Goal: Information Seeking & Learning: Learn about a topic

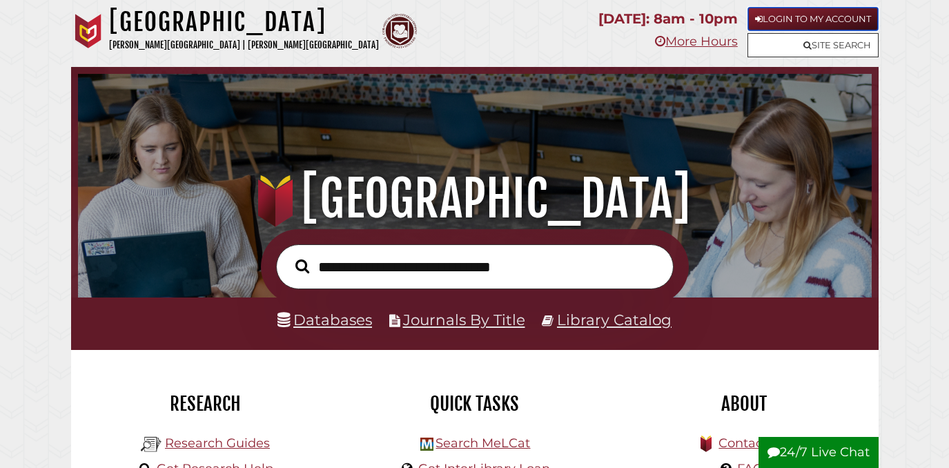
click at [828, 14] on link "Login to My Account" at bounding box center [812, 19] width 131 height 24
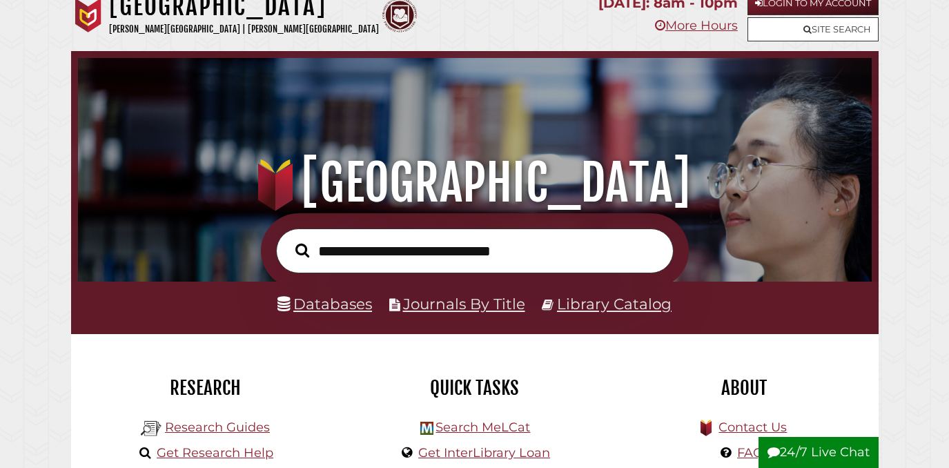
scroll to position [104, 0]
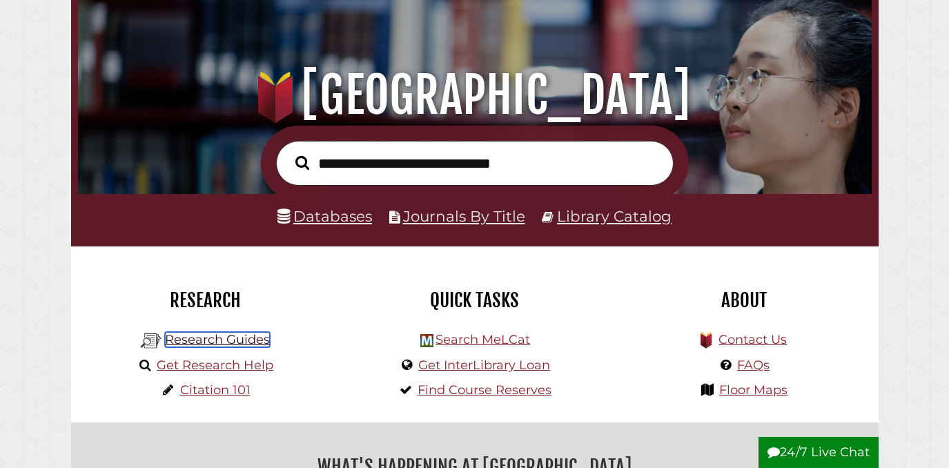
click at [212, 340] on link "Research Guides" at bounding box center [217, 339] width 105 height 15
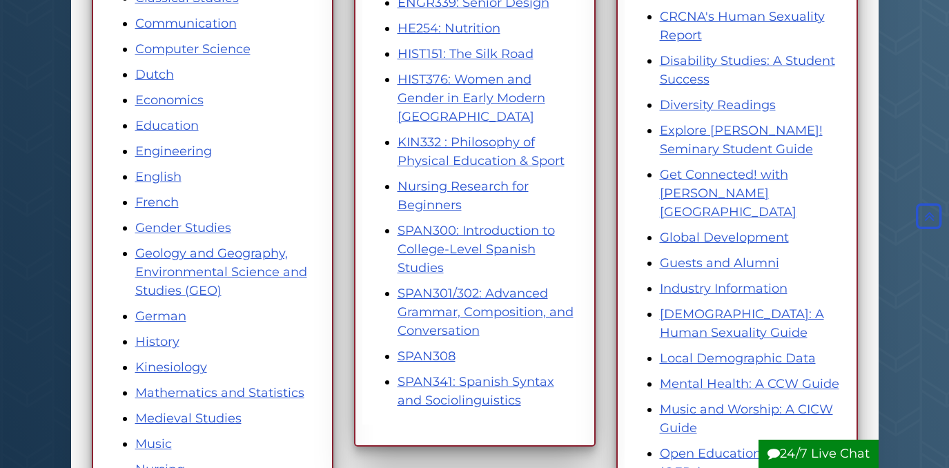
scroll to position [452, 0]
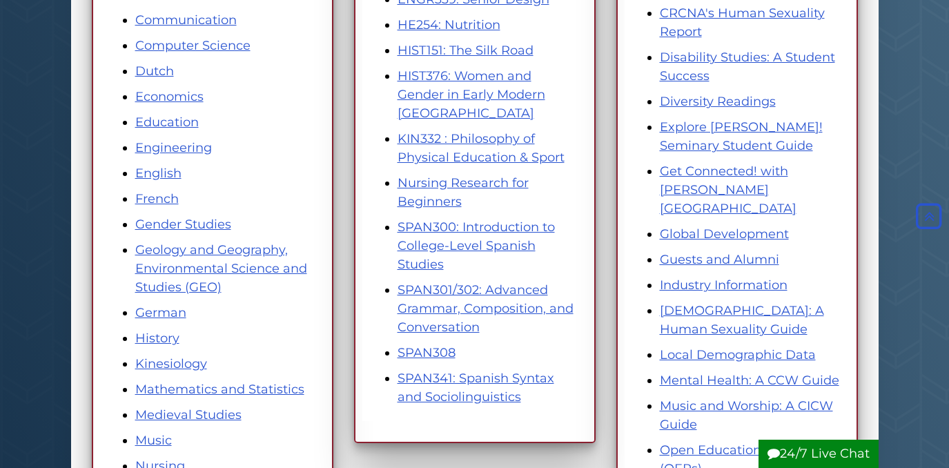
click at [484, 237] on li "SPAN300: Introduction to College-Level Spanish Studies" at bounding box center [488, 246] width 182 height 56
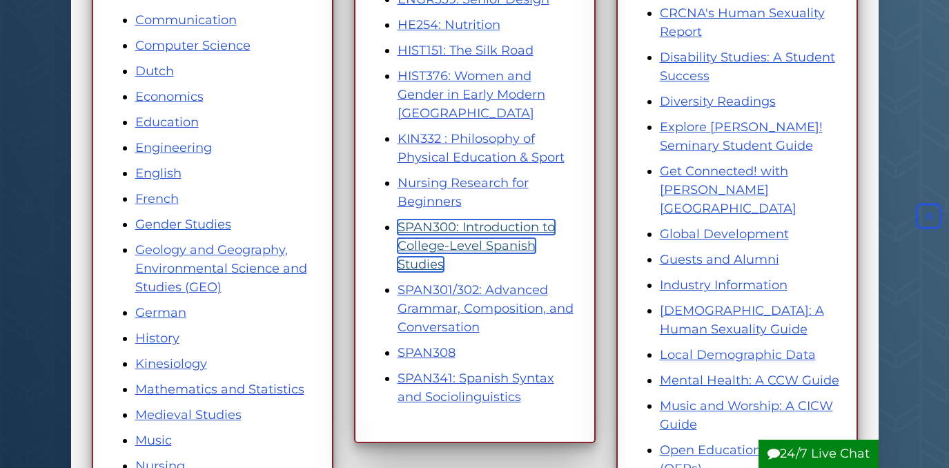
click at [480, 248] on link "SPAN300: Introduction to College-Level Spanish Studies" at bounding box center [475, 245] width 157 height 52
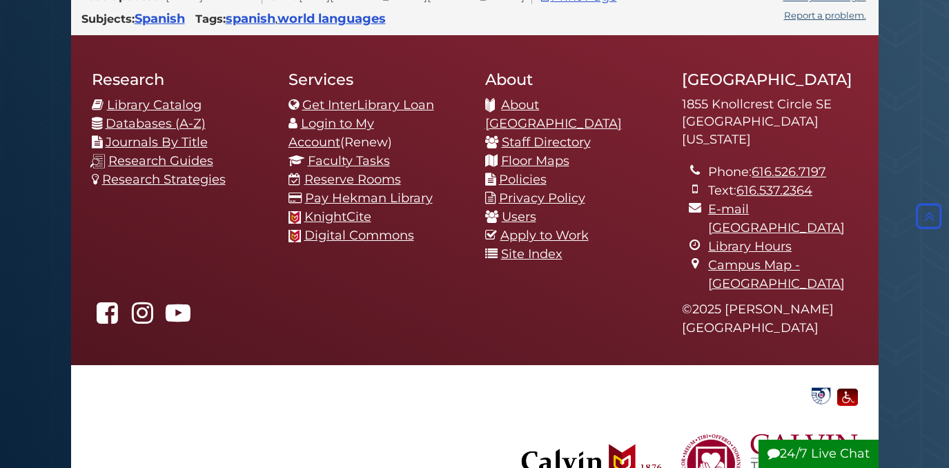
scroll to position [1564, 0]
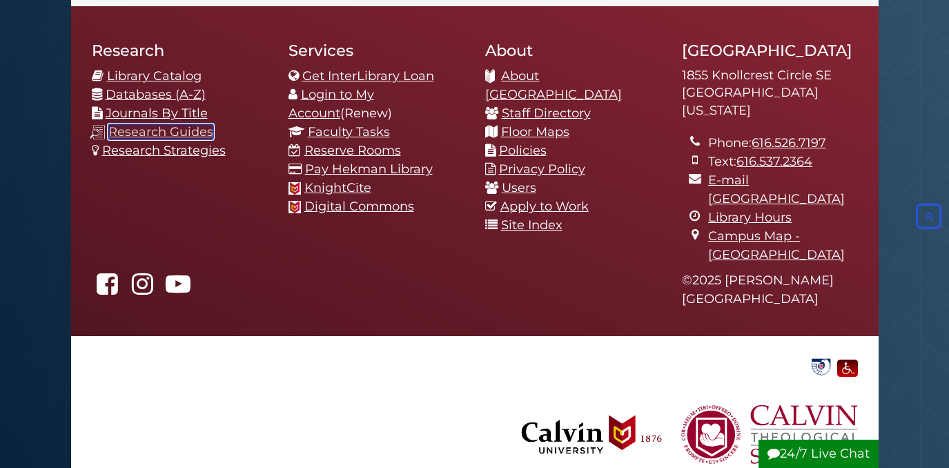
click at [174, 127] on link "Research Guides" at bounding box center [160, 131] width 105 height 15
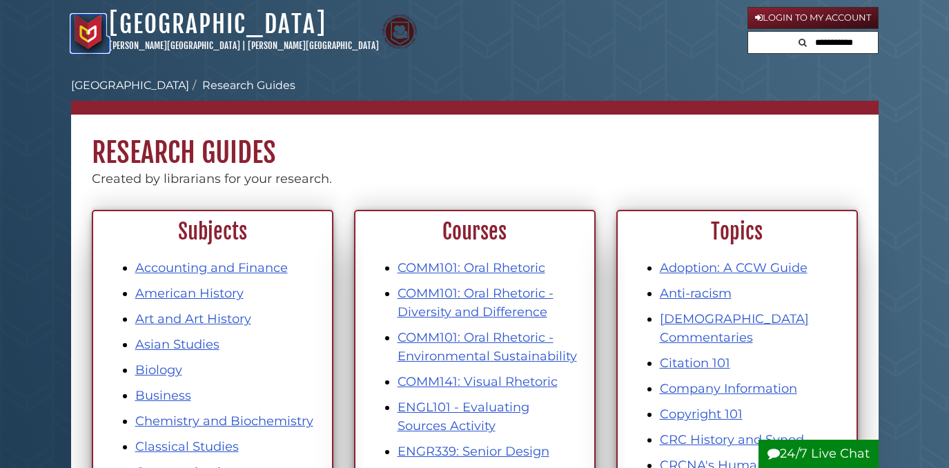
click at [71, 25] on img at bounding box center [88, 31] width 35 height 35
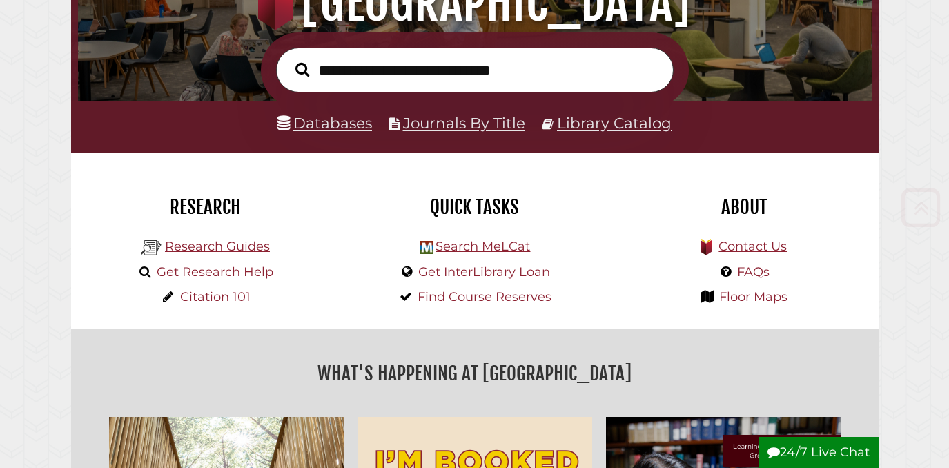
scroll to position [199, 0]
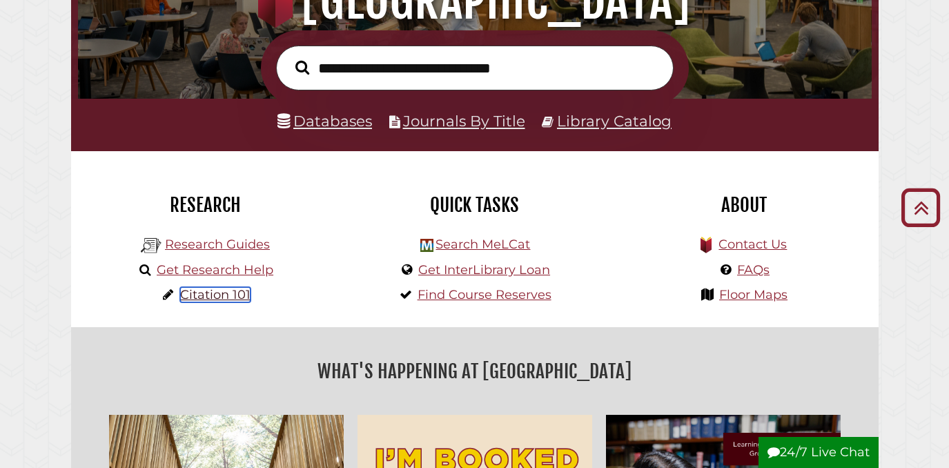
click at [195, 295] on link "Citation 101" at bounding box center [215, 294] width 70 height 15
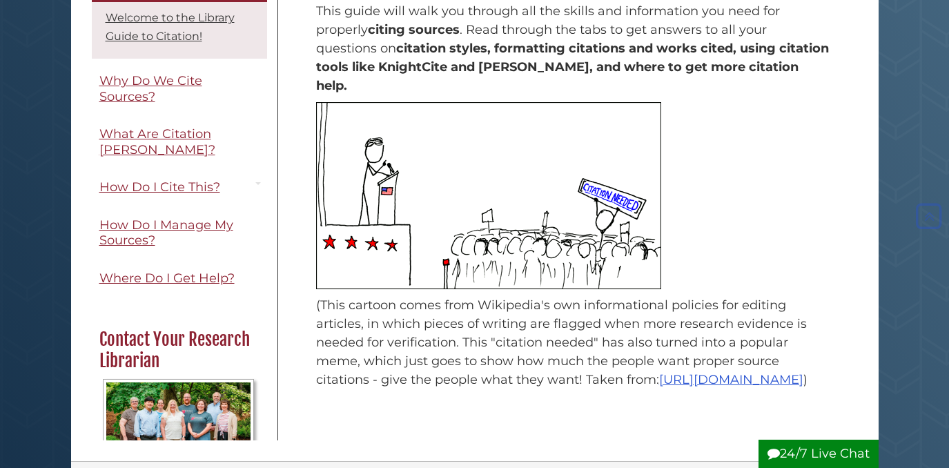
scroll to position [238, 0]
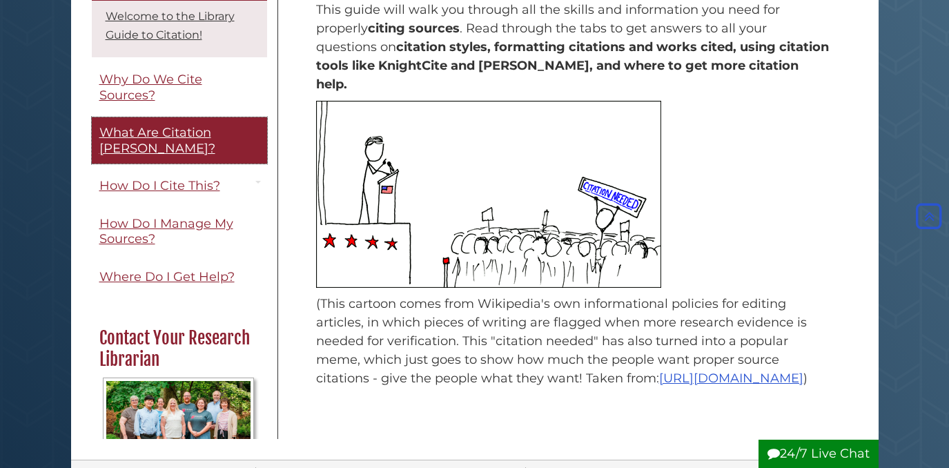
click at [149, 129] on span "What Are Citation [PERSON_NAME]?" at bounding box center [157, 140] width 116 height 31
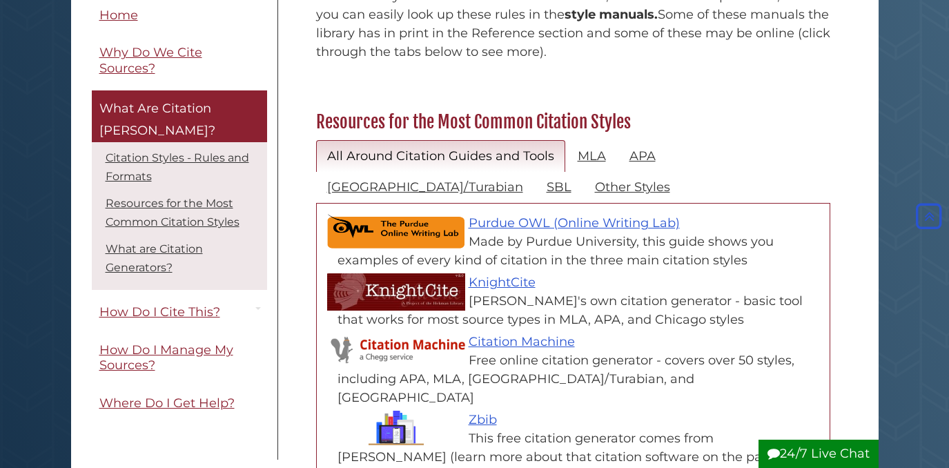
scroll to position [569, 0]
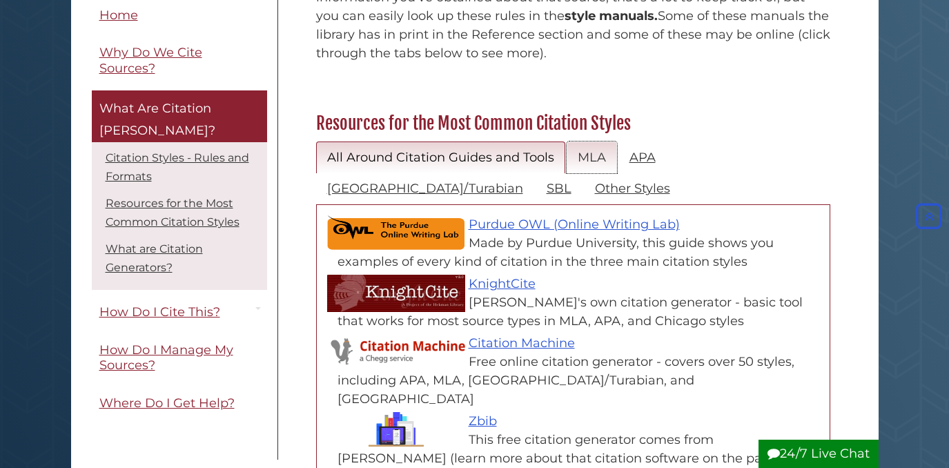
click at [587, 141] on link "MLA" at bounding box center [592, 157] width 50 height 32
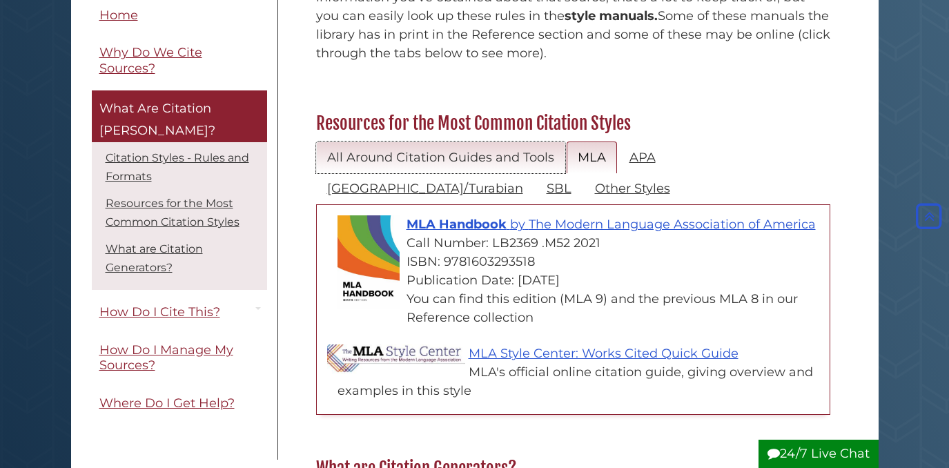
click at [469, 141] on link "All Around Citation Guides and Tools" at bounding box center [440, 157] width 249 height 32
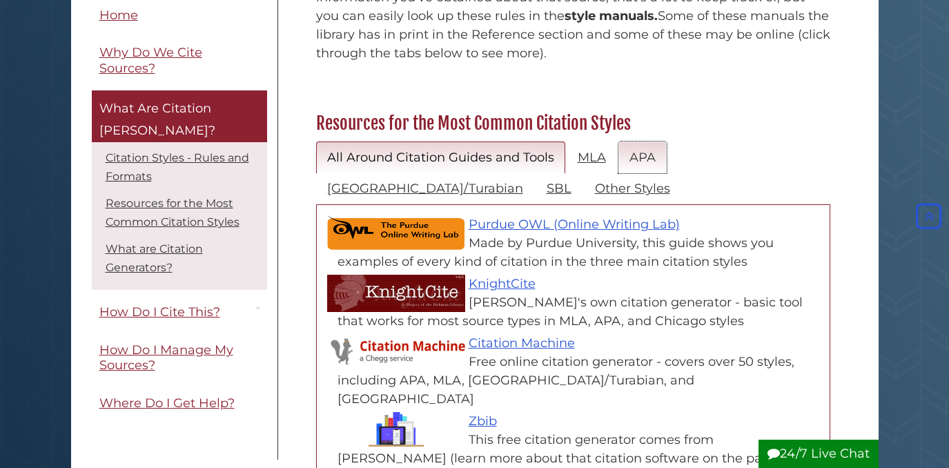
click at [634, 141] on link "APA" at bounding box center [642, 157] width 48 height 32
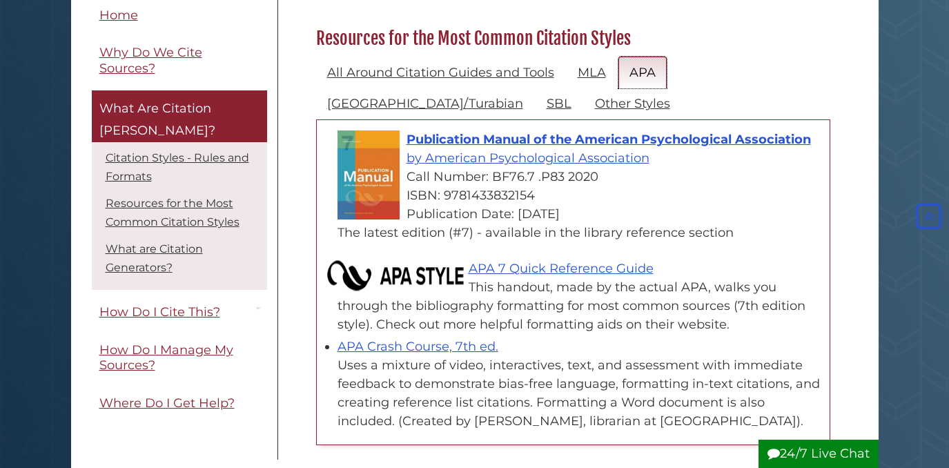
scroll to position [649, 0]
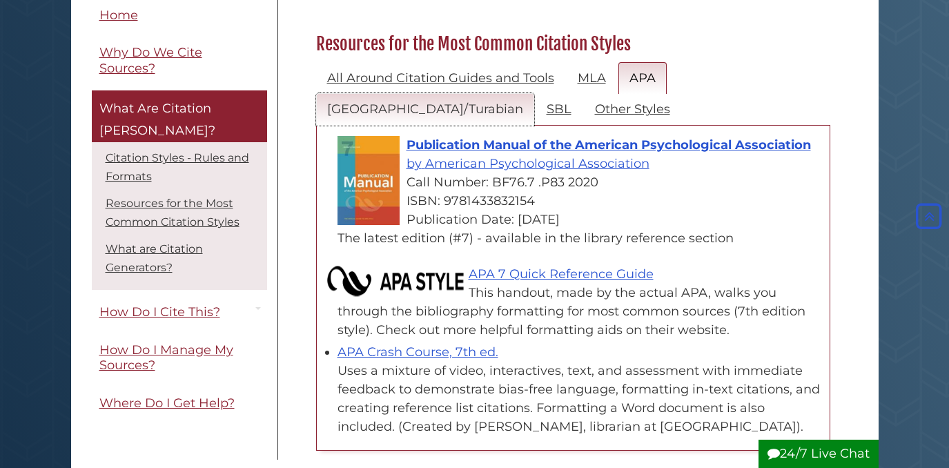
click at [534, 93] on link "[GEOGRAPHIC_DATA]/Turabian" at bounding box center [425, 109] width 218 height 32
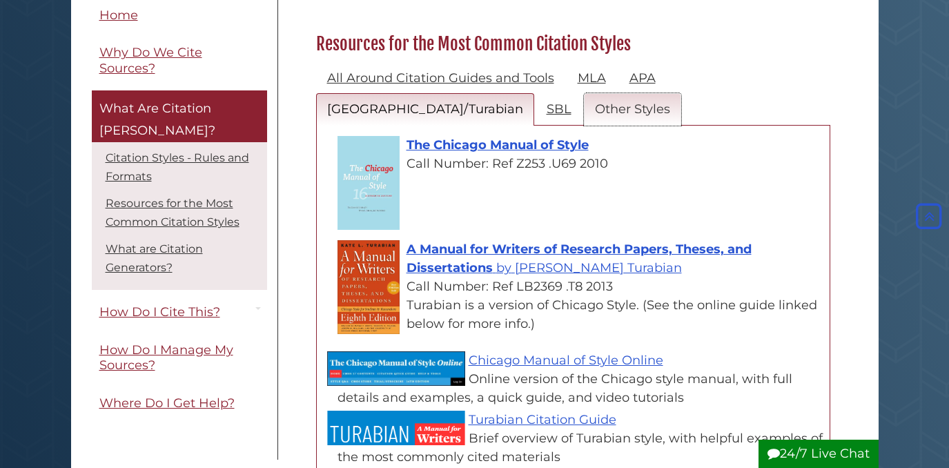
click at [584, 93] on link "Other Styles" at bounding box center [632, 109] width 97 height 32
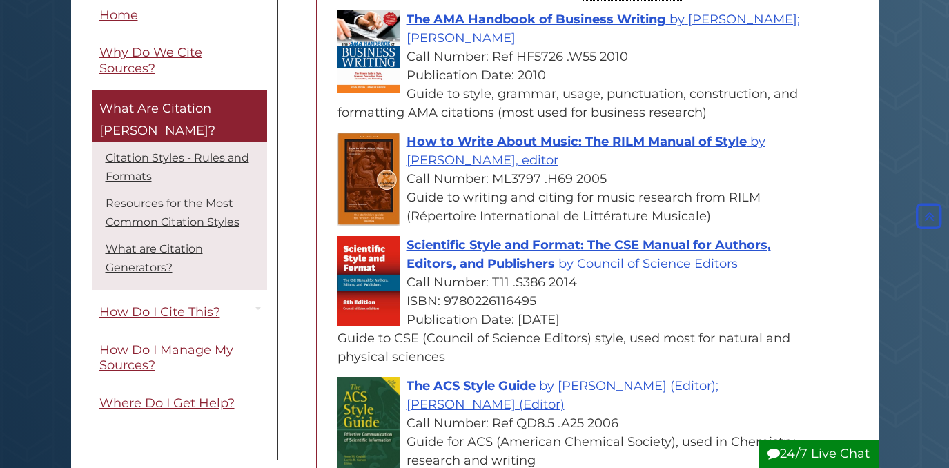
scroll to position [560, 0]
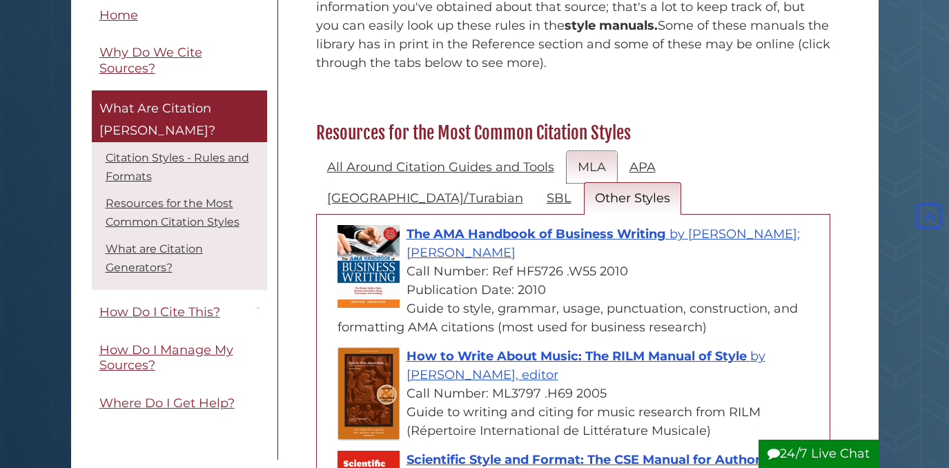
click at [598, 151] on link "MLA" at bounding box center [592, 167] width 50 height 32
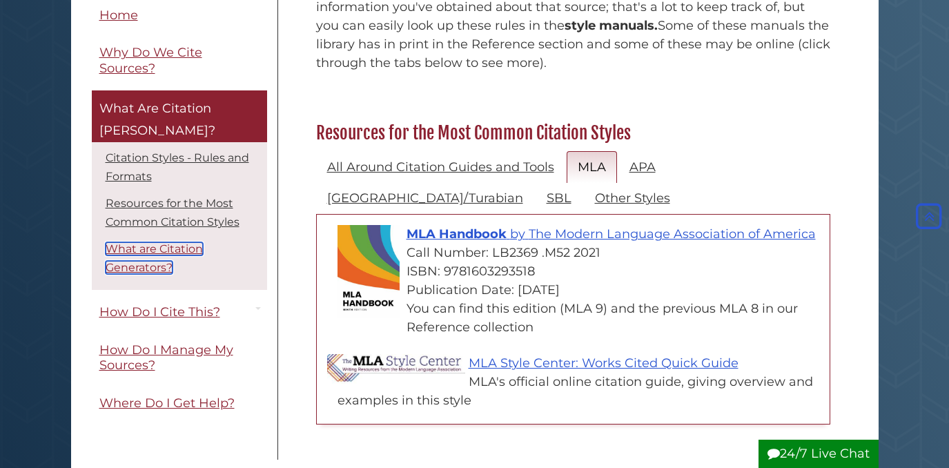
click at [151, 243] on link "What are Citation Generators?" at bounding box center [154, 259] width 97 height 32
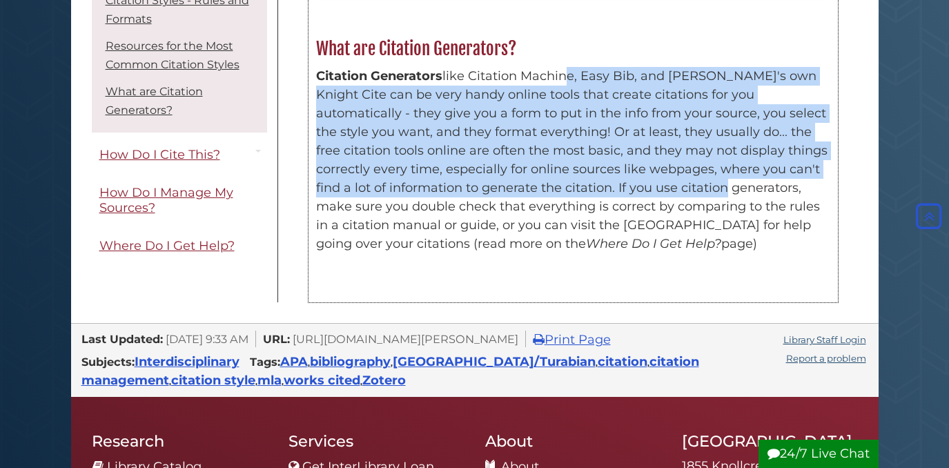
drag, startPoint x: 569, startPoint y: 41, endPoint x: 714, endPoint y: 151, distance: 181.8
click at [714, 152] on p "Citation Generators like Citation Machine, Easy Bib, and Calvin's own Knight Ci…" at bounding box center [573, 160] width 514 height 186
click at [714, 151] on p "Citation Generators like Citation Machine, Easy Bib, and Calvin's own Knight Ci…" at bounding box center [573, 160] width 514 height 186
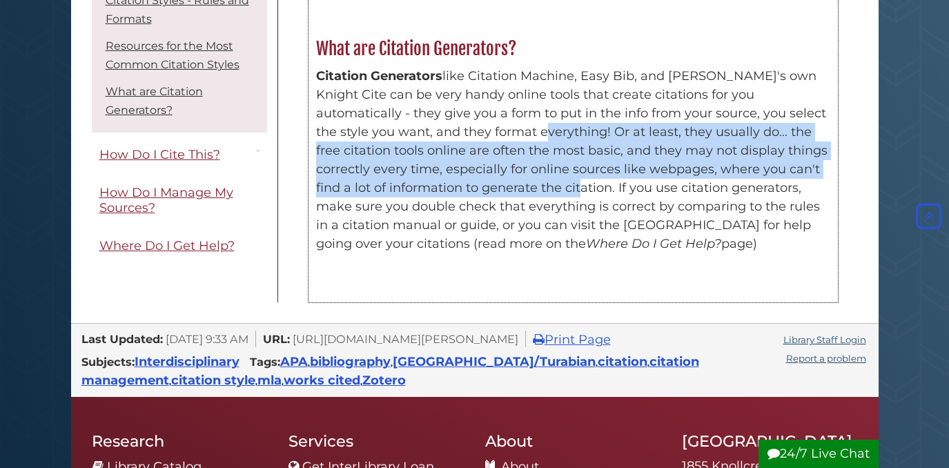
drag, startPoint x: 505, startPoint y: 99, endPoint x: 559, endPoint y: 153, distance: 76.6
click at [559, 153] on p "Citation Generators like Citation Machine, Easy Bib, and Calvin's own Knight Ci…" at bounding box center [573, 160] width 514 height 186
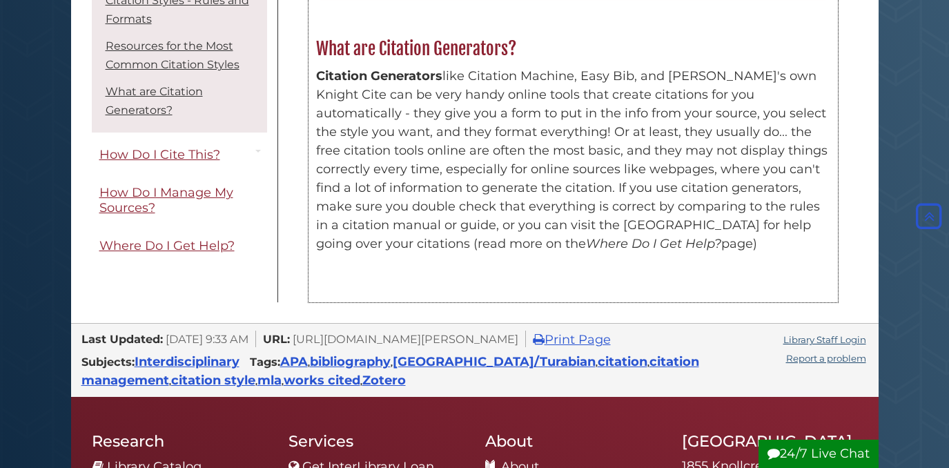
click at [562, 150] on p "Citation Generators like Citation Machine, Easy Bib, and Calvin's own Knight Ci…" at bounding box center [573, 160] width 514 height 186
click at [528, 92] on p "Citation Generators like Citation Machine, Easy Bib, and Calvin's own Knight Ci…" at bounding box center [573, 160] width 514 height 186
click at [349, 132] on p "Citation Generators like Citation Machine, Easy Bib, and Calvin's own Knight Ci…" at bounding box center [573, 160] width 514 height 186
drag, startPoint x: 349, startPoint y: 147, endPoint x: 359, endPoint y: 148, distance: 9.8
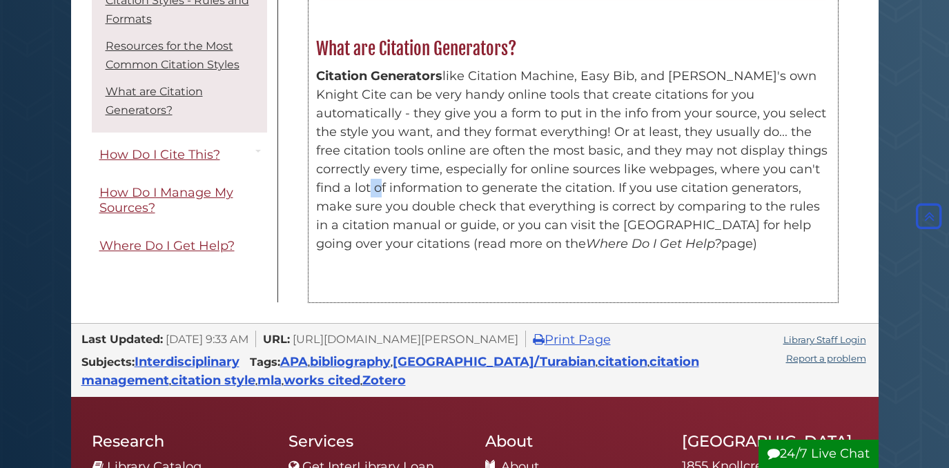
click at [359, 148] on p "Citation Generators like Citation Machine, Easy Bib, and Calvin's own Knight Ci…" at bounding box center [573, 160] width 514 height 186
drag, startPoint x: 598, startPoint y: 164, endPoint x: 690, endPoint y: 170, distance: 92.7
click at [690, 170] on p "Citation Generators like Citation Machine, Easy Bib, and Calvin's own Knight Ci…" at bounding box center [573, 160] width 514 height 186
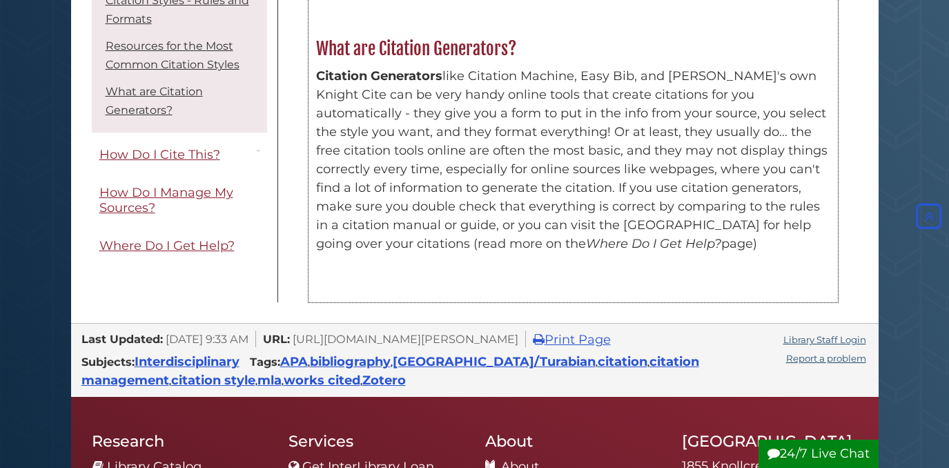
drag, startPoint x: 520, startPoint y: 174, endPoint x: 699, endPoint y: 230, distance: 187.3
click at [700, 230] on div "What are Citation Generators? Citation Generators like Citation Machine, Easy B…" at bounding box center [572, 159] width 529 height 244
click at [699, 230] on div "What are Citation Generators? Citation Generators like Citation Machine, Easy B…" at bounding box center [572, 152] width 529 height 230
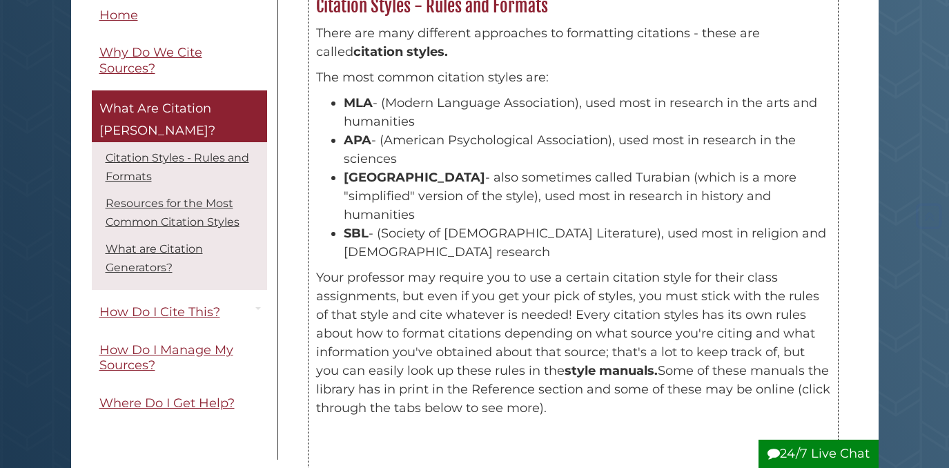
scroll to position [241, 0]
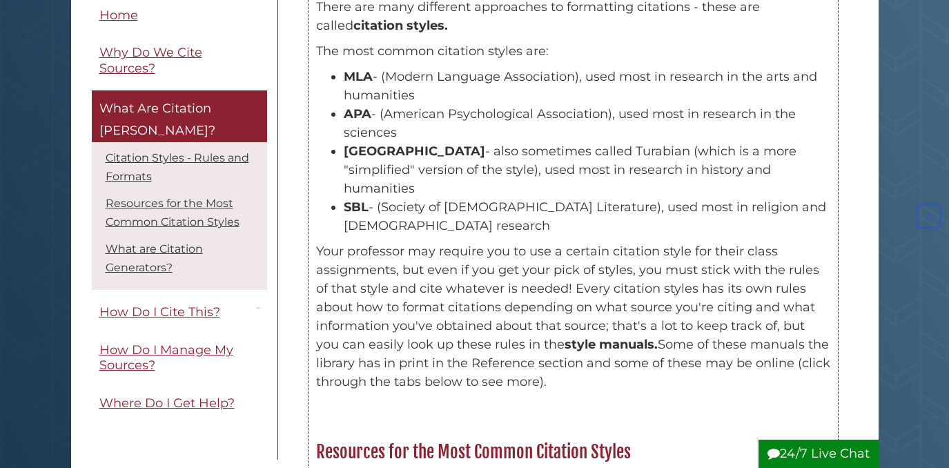
click at [358, 242] on p "Your professor may require you to use a certain citation style for their class …" at bounding box center [573, 316] width 514 height 149
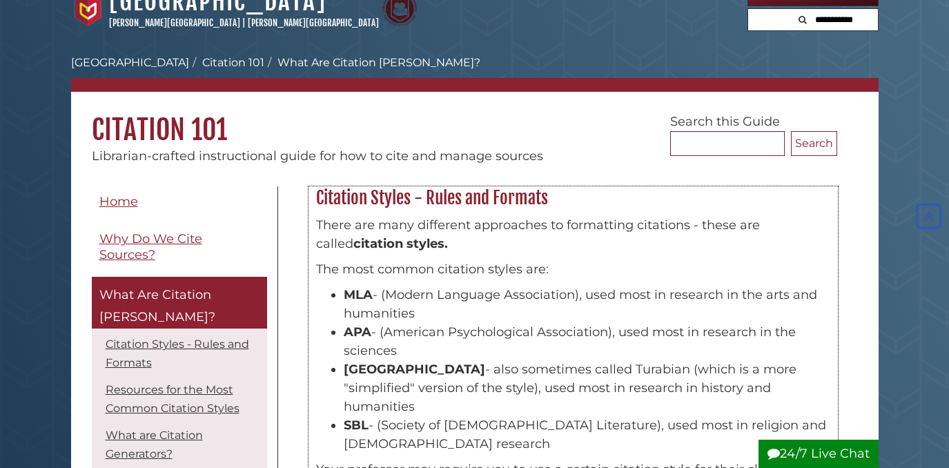
scroll to position [0, 0]
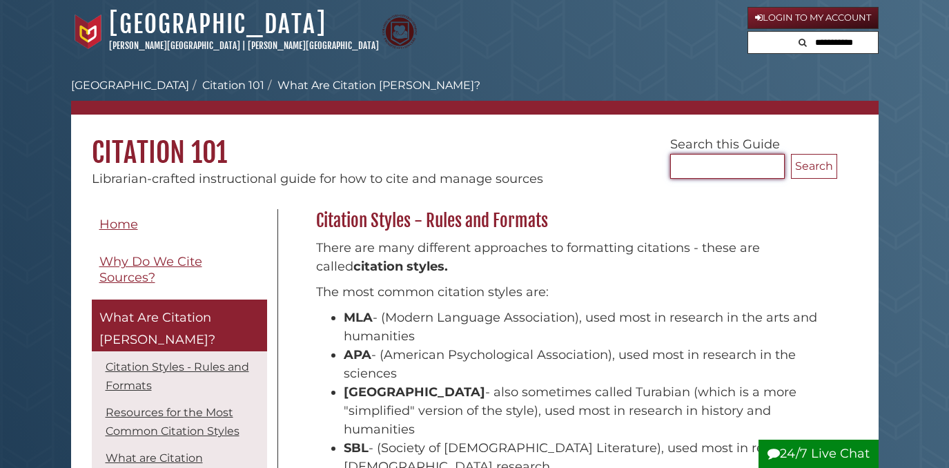
click at [735, 164] on input "Search..." at bounding box center [727, 166] width 115 height 25
type input "*"
type input "****"
click at [791, 154] on button "Search" at bounding box center [814, 166] width 46 height 25
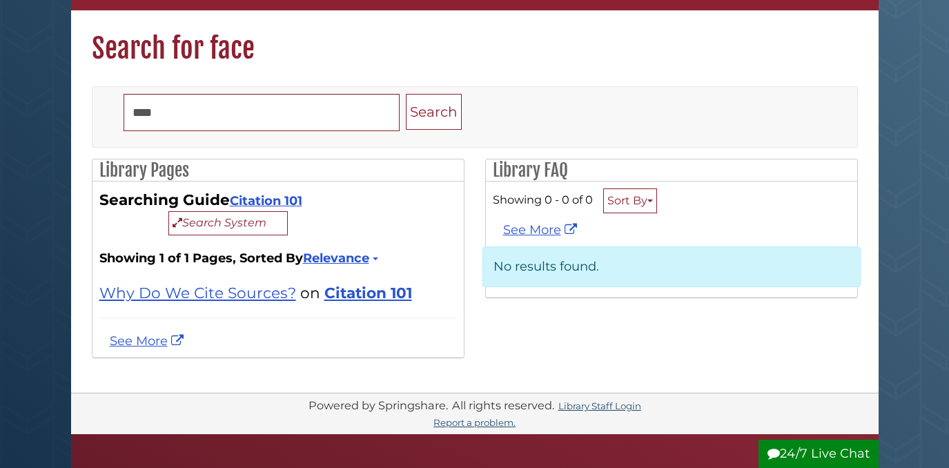
scroll to position [105, 0]
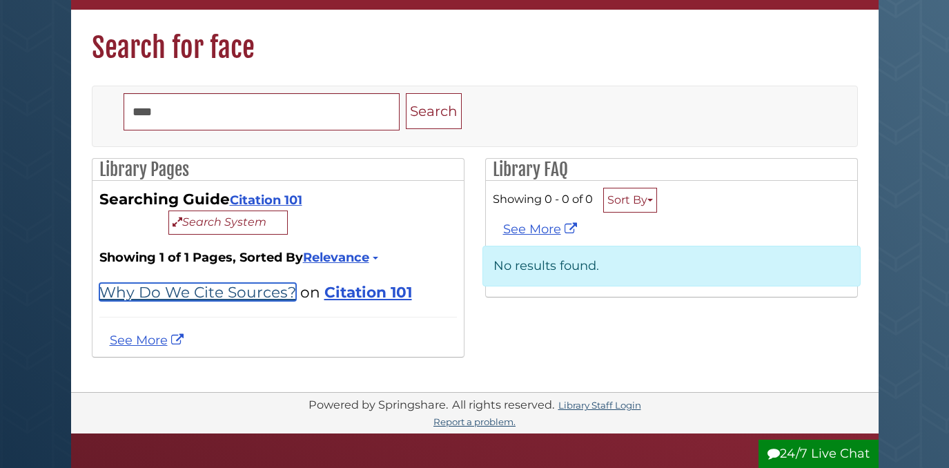
click at [237, 289] on link "Why Do We Cite Sources?" at bounding box center [197, 292] width 197 height 18
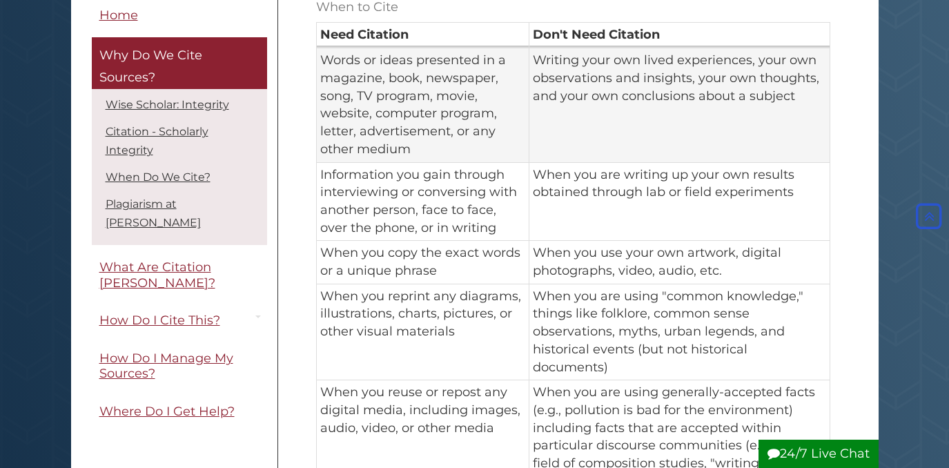
scroll to position [993, 0]
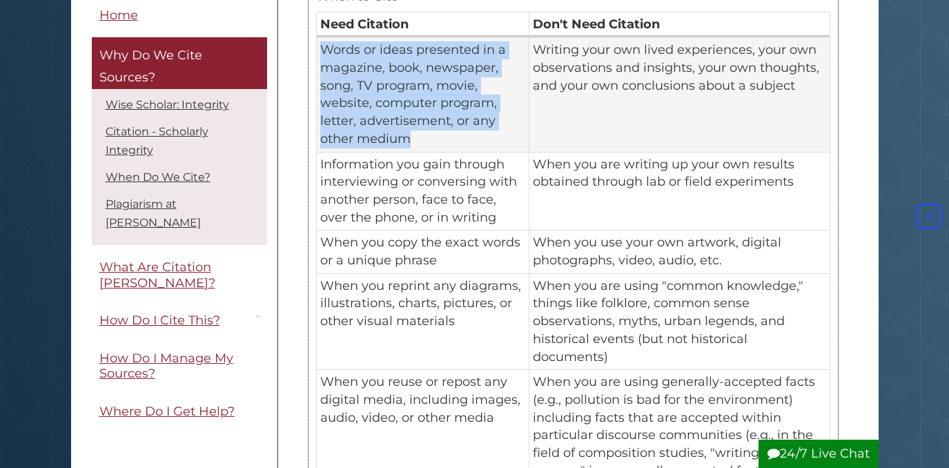
drag, startPoint x: 322, startPoint y: 43, endPoint x: 433, endPoint y: 139, distance: 147.3
click at [433, 139] on td "Words or ideas presented in a magazine, book, newspaper, song, TV program, movi…" at bounding box center [422, 94] width 213 height 115
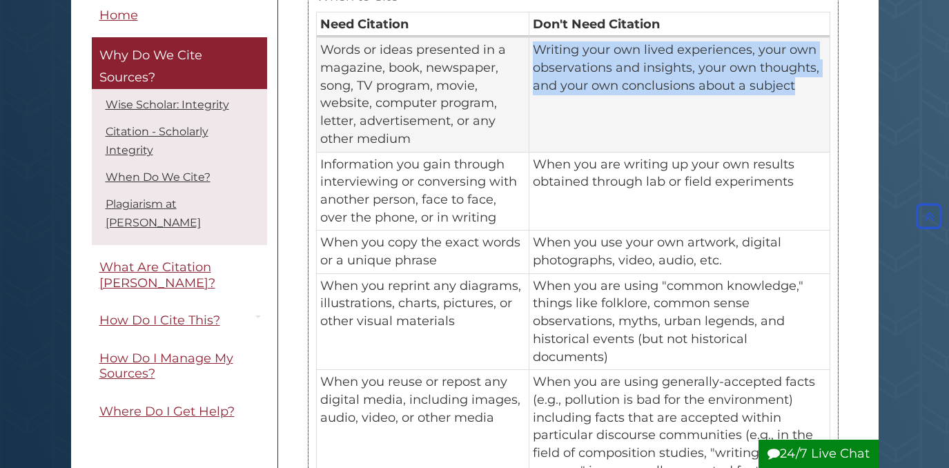
drag, startPoint x: 530, startPoint y: 45, endPoint x: 689, endPoint y: 109, distance: 171.2
click at [689, 109] on td "Writing your own lived experiences, your own observations and insights, your ow…" at bounding box center [679, 94] width 301 height 115
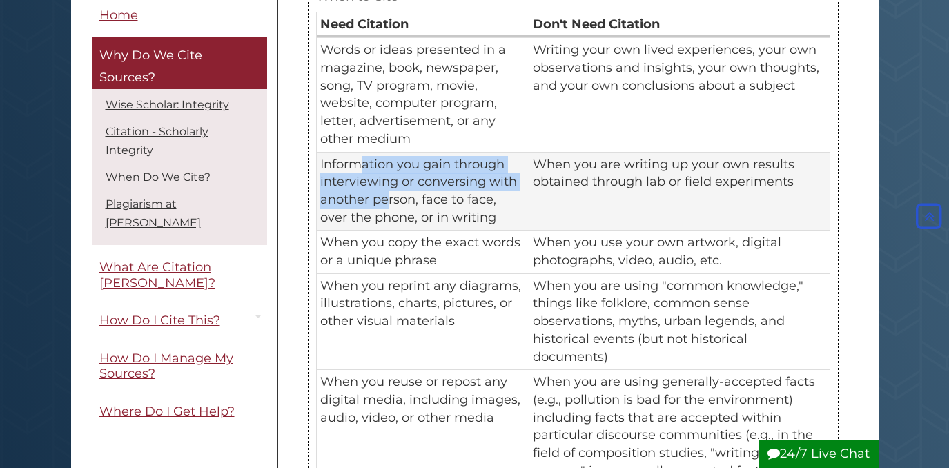
drag, startPoint x: 355, startPoint y: 168, endPoint x: 388, endPoint y: 190, distance: 39.2
click at [389, 192] on td "Information you gain through interviewing or conversing with another person, fa…" at bounding box center [422, 191] width 213 height 79
click at [388, 190] on td "Information you gain through interviewing or conversing with another person, fa…" at bounding box center [422, 191] width 213 height 79
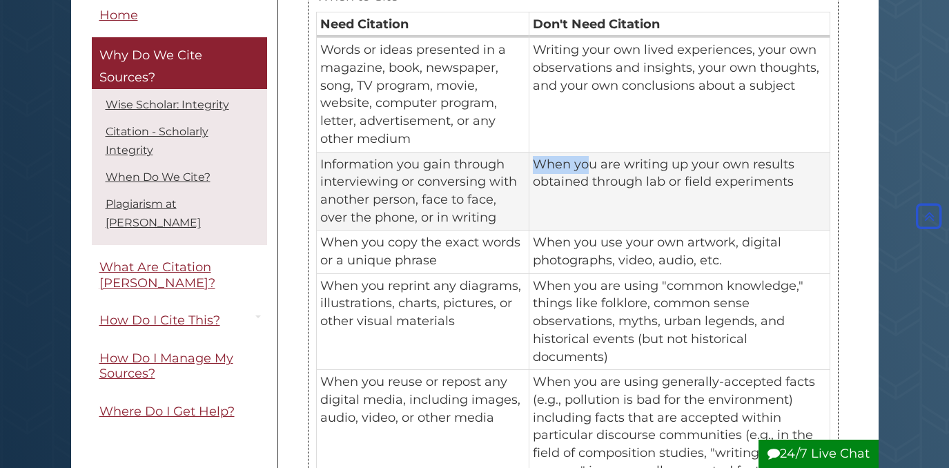
drag, startPoint x: 555, startPoint y: 154, endPoint x: 587, endPoint y: 163, distance: 33.0
click at [587, 163] on td "When you are writing up your own results obtained through lab or field experime…" at bounding box center [679, 191] width 301 height 79
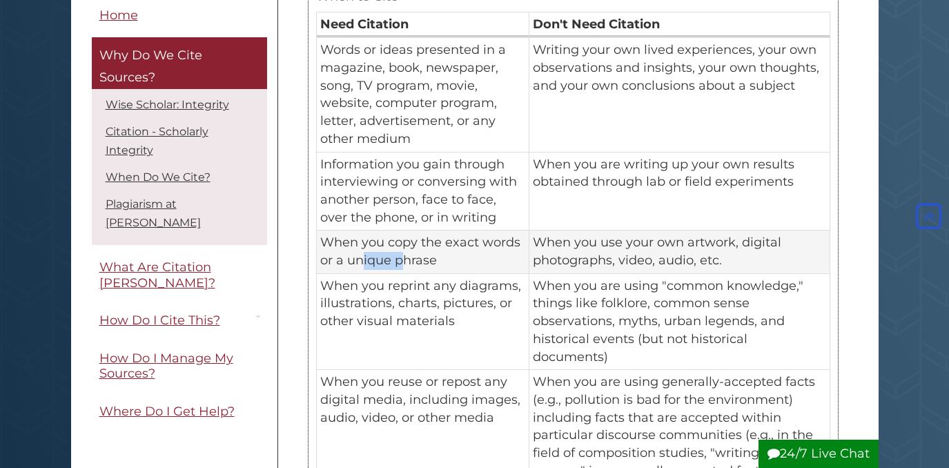
drag, startPoint x: 362, startPoint y: 264, endPoint x: 399, endPoint y: 262, distance: 36.6
click at [400, 262] on td "When you copy the exact words or a unique phrase" at bounding box center [422, 251] width 213 height 43
click at [474, 262] on td "When you copy the exact words or a unique phrase" at bounding box center [422, 251] width 213 height 43
drag, startPoint x: 584, startPoint y: 257, endPoint x: 622, endPoint y: 257, distance: 37.3
click at [622, 257] on td "When you use your own artwork, digital photographs, video, audio, etc." at bounding box center [679, 251] width 301 height 43
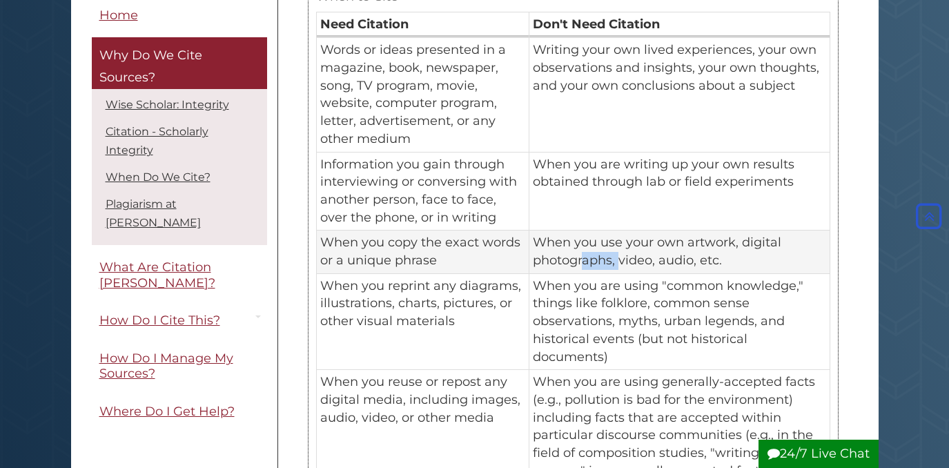
click at [622, 257] on td "When you use your own artwork, digital photographs, video, audio, etc." at bounding box center [679, 251] width 301 height 43
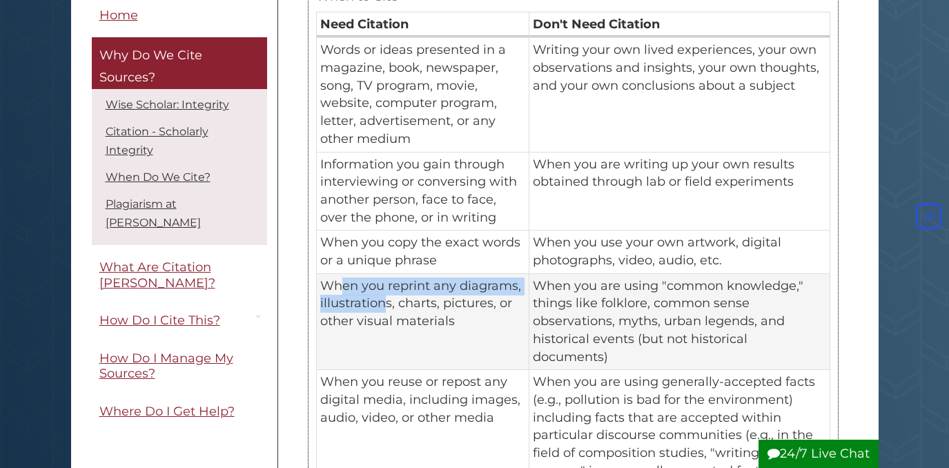
drag, startPoint x: 342, startPoint y: 288, endPoint x: 386, endPoint y: 295, distance: 45.5
click at [386, 295] on td "When you reprint any diagrams, illustrations, charts, pictures, or other visual…" at bounding box center [422, 321] width 213 height 97
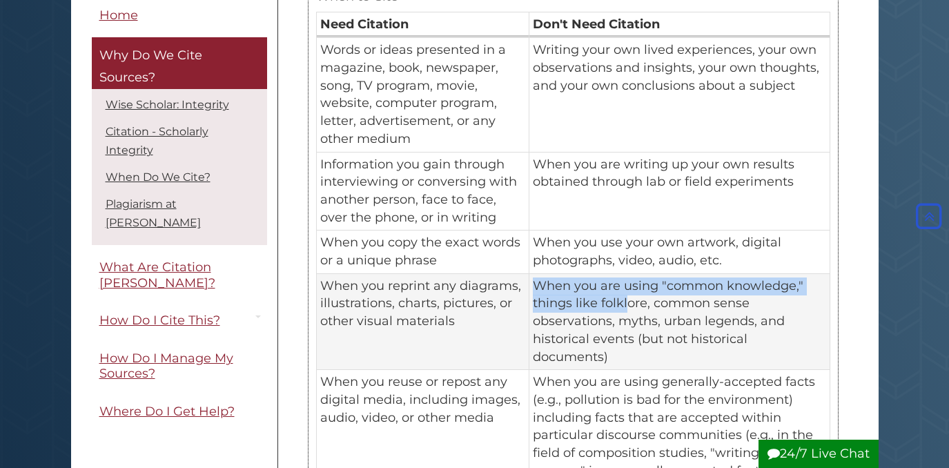
drag, startPoint x: 627, startPoint y: 275, endPoint x: 628, endPoint y: 306, distance: 30.4
click at [628, 306] on td "When you are using "common knowledge," things like folklore, common sense obser…" at bounding box center [679, 321] width 301 height 97
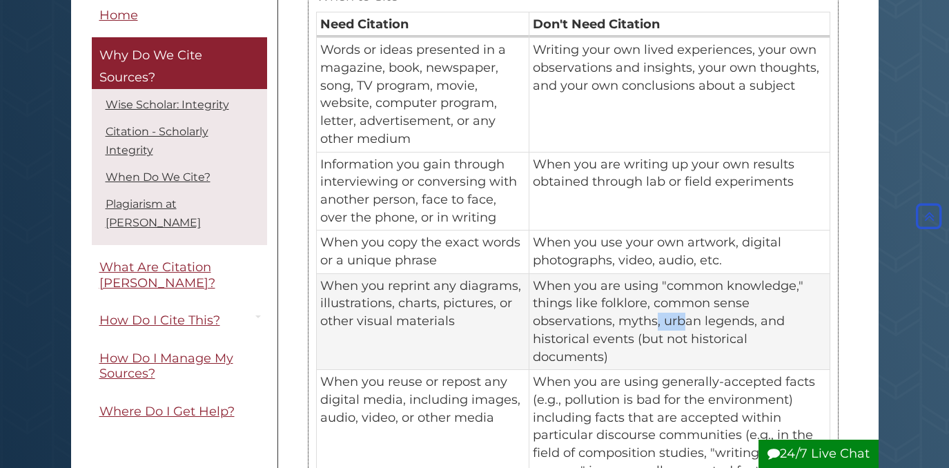
drag, startPoint x: 656, startPoint y: 320, endPoint x: 688, endPoint y: 328, distance: 33.5
click at [688, 328] on td "When you are using "common knowledge," things like folklore, common sense obser…" at bounding box center [679, 321] width 301 height 97
drag, startPoint x: 639, startPoint y: 337, endPoint x: 796, endPoint y: 339, distance: 157.3
click at [796, 339] on td "When you are using "common knowledge," things like folklore, common sense obser…" at bounding box center [679, 321] width 301 height 97
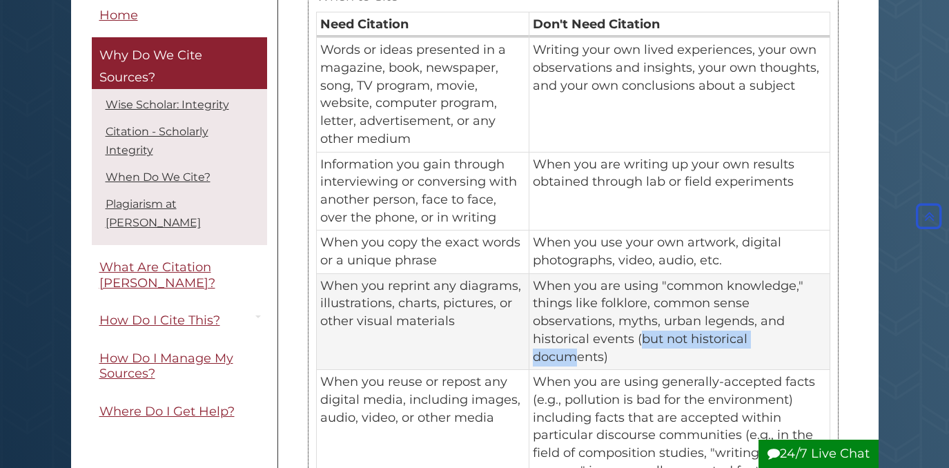
click at [796, 339] on td "When you are using "common knowledge," things like folklore, common sense obser…" at bounding box center [679, 321] width 301 height 97
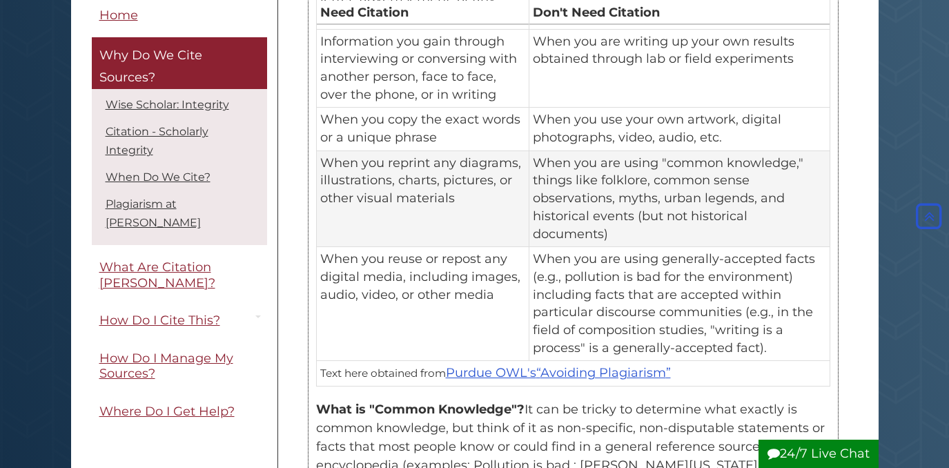
scroll to position [1118, 0]
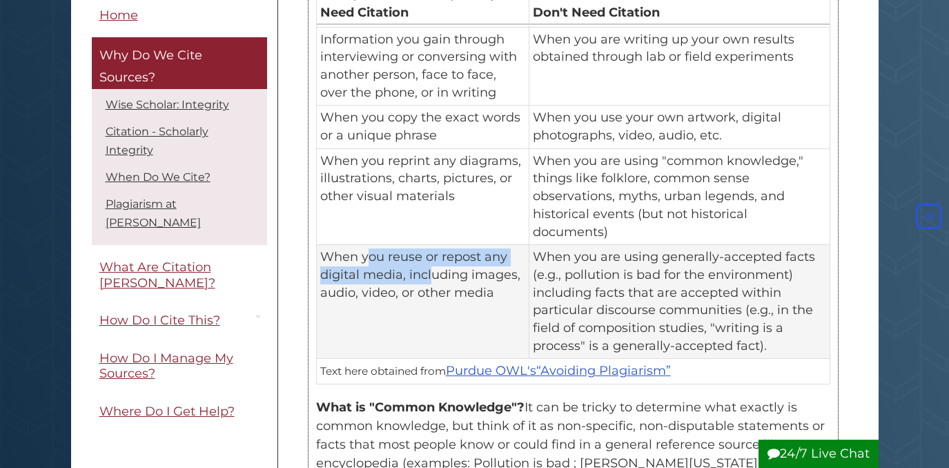
drag, startPoint x: 368, startPoint y: 246, endPoint x: 430, endPoint y: 264, distance: 64.6
click at [431, 264] on td "When you reuse or repost any digital media, including images, audio, video, or …" at bounding box center [422, 302] width 213 height 114
click at [430, 264] on td "When you reuse or repost any digital media, including images, audio, video, or …" at bounding box center [422, 302] width 213 height 114
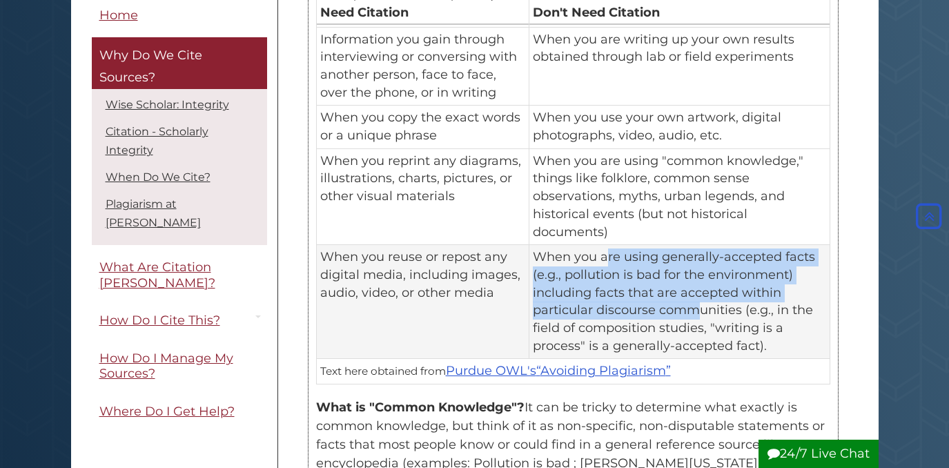
drag, startPoint x: 607, startPoint y: 238, endPoint x: 702, endPoint y: 286, distance: 106.5
click at [702, 286] on td "When you are using generally-accepted facts (e.g., pollution is bad for the env…" at bounding box center [679, 302] width 301 height 114
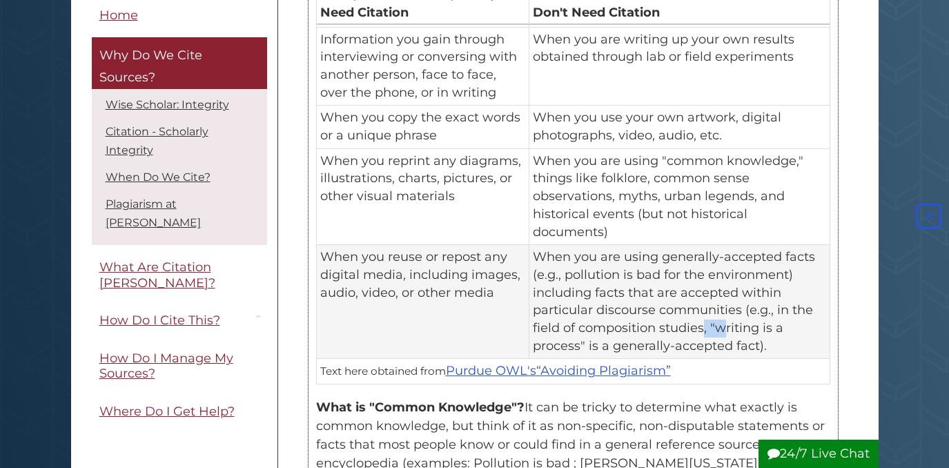
click at [725, 312] on td "When you are using generally-accepted facts (e.g., pollution is bad for the env…" at bounding box center [679, 302] width 301 height 114
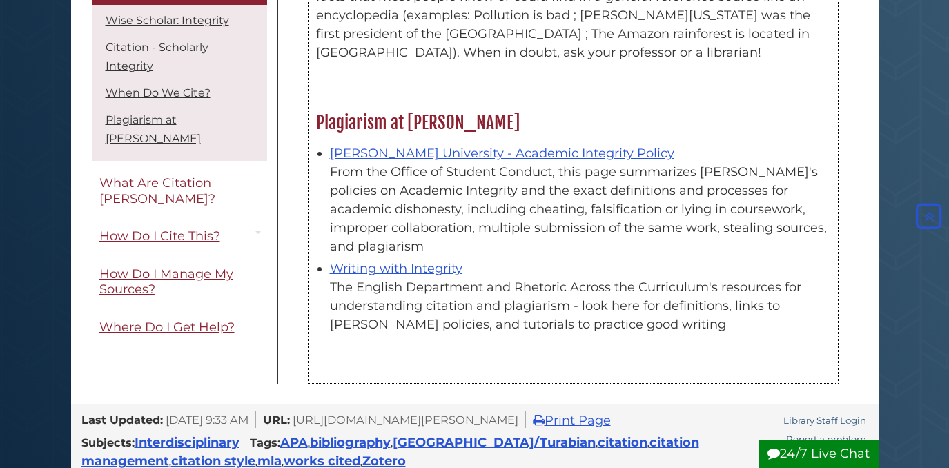
scroll to position [1566, 0]
click at [542, 277] on div "The English Department and Rhetoric Across the Curriculum's resources for under…" at bounding box center [580, 305] width 500 height 56
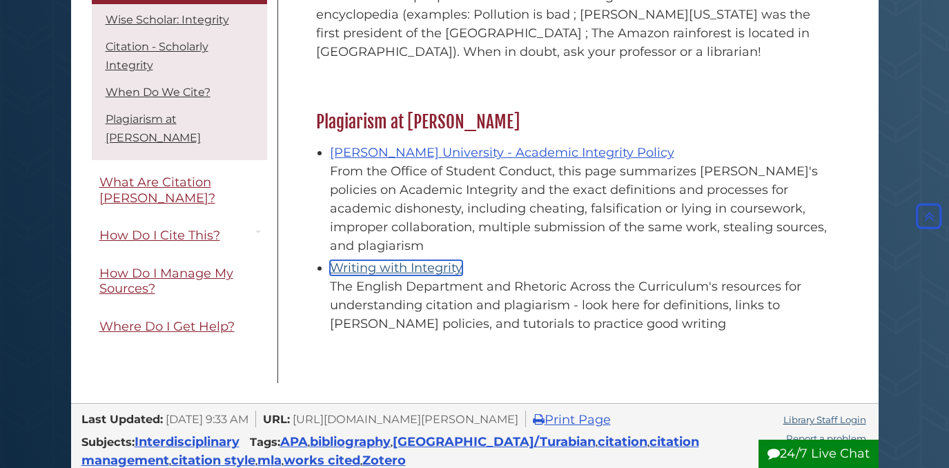
click at [342, 260] on link "Writing with Integrity" at bounding box center [396, 267] width 132 height 15
click at [369, 260] on link "Writing with Integrity" at bounding box center [396, 267] width 132 height 15
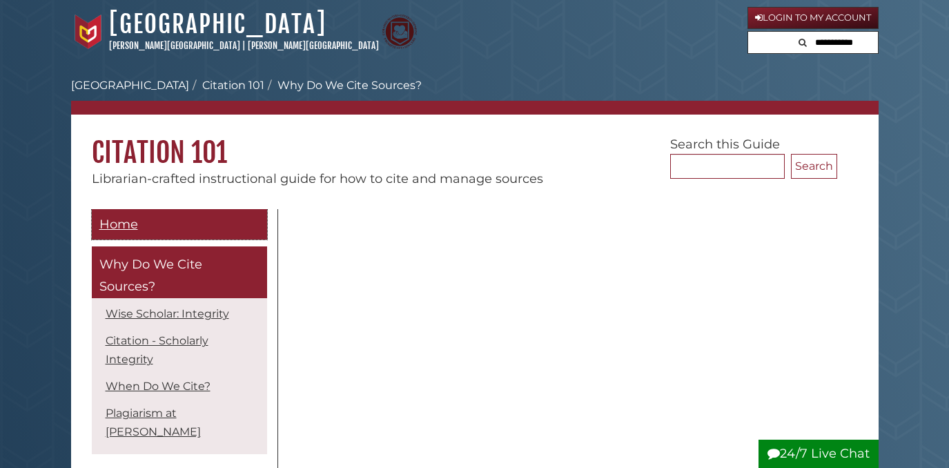
click at [121, 218] on span "Home" at bounding box center [118, 224] width 39 height 15
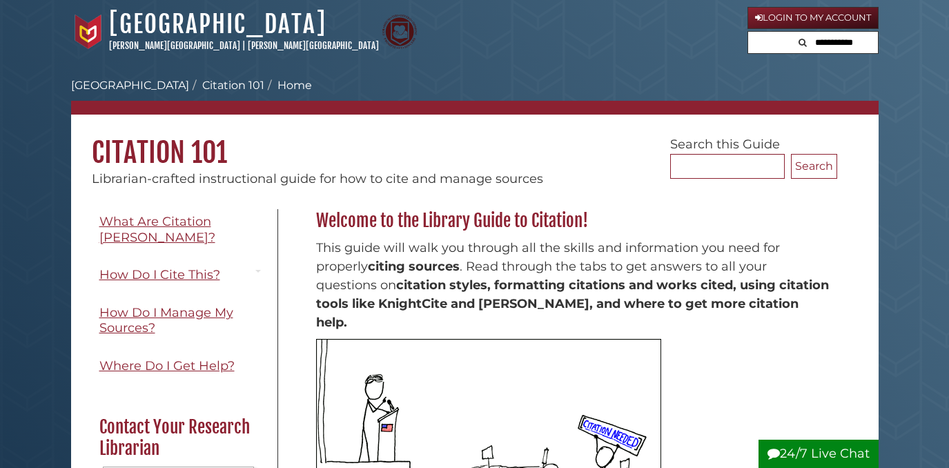
scroll to position [150, 0]
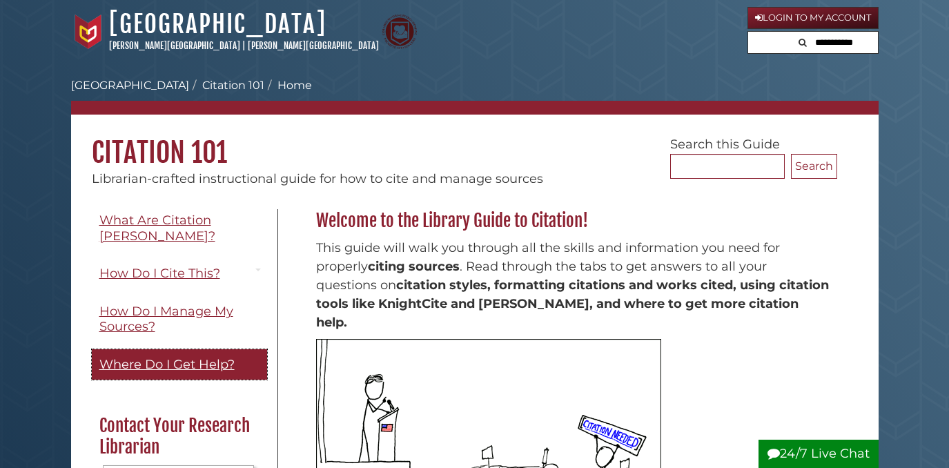
click at [222, 357] on span "Where Do I Get Help?" at bounding box center [166, 364] width 135 height 15
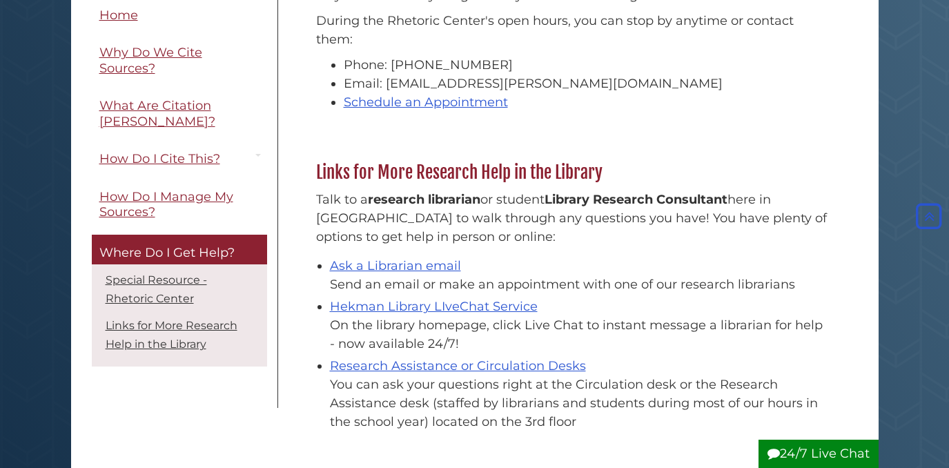
scroll to position [391, 0]
click at [425, 260] on link "Ask a Librarian email" at bounding box center [395, 264] width 131 height 15
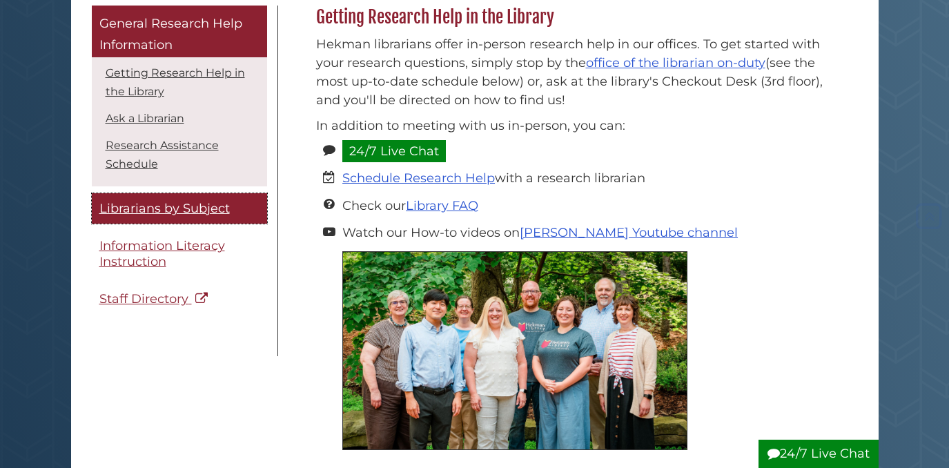
scroll to position [206, 0]
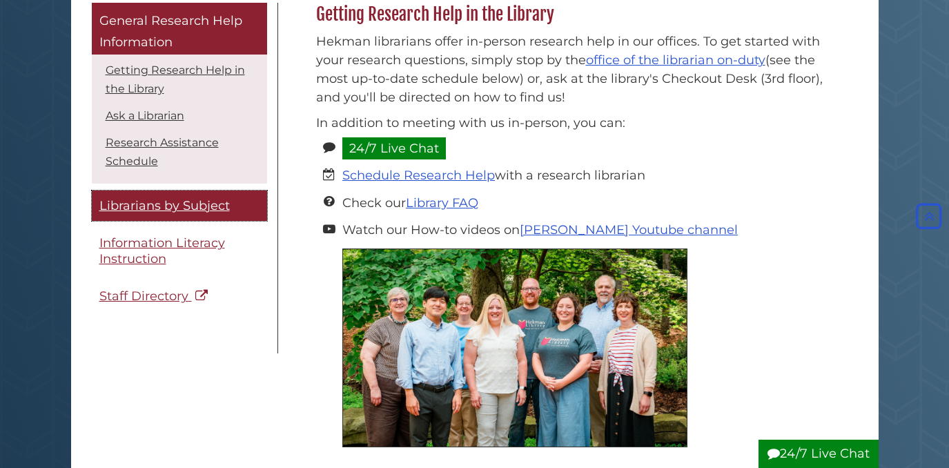
click at [179, 206] on span "Librarians by Subject" at bounding box center [164, 205] width 130 height 15
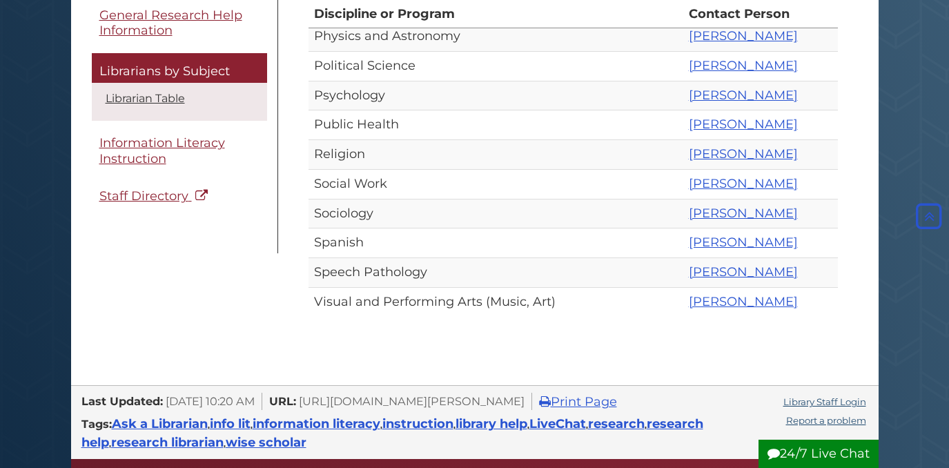
scroll to position [840, 0]
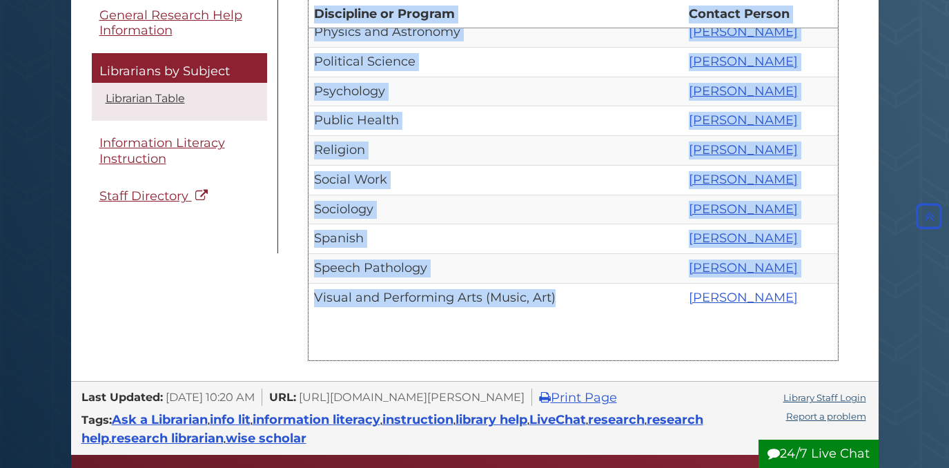
drag, startPoint x: 562, startPoint y: 295, endPoint x: 280, endPoint y: 333, distance: 284.1
click at [370, 301] on td "Visual and Performing Arts (Music, Art)" at bounding box center [495, 297] width 375 height 29
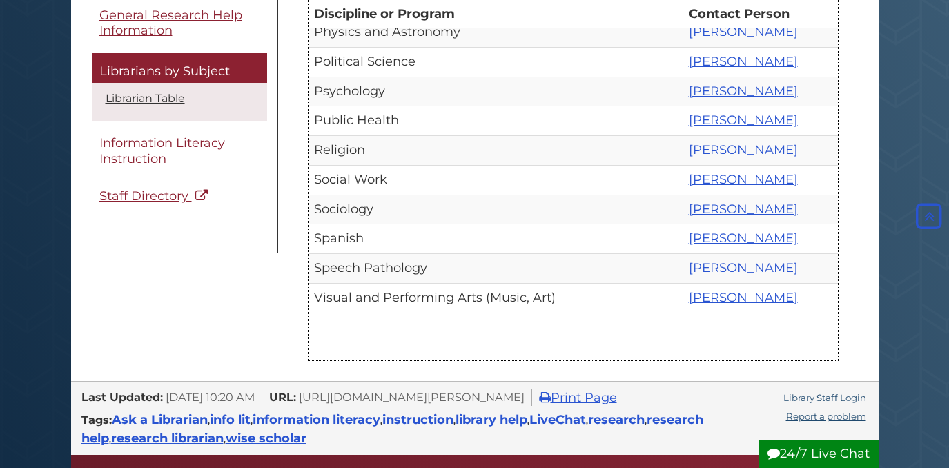
click at [442, 264] on td "Speech Pathology" at bounding box center [495, 268] width 375 height 30
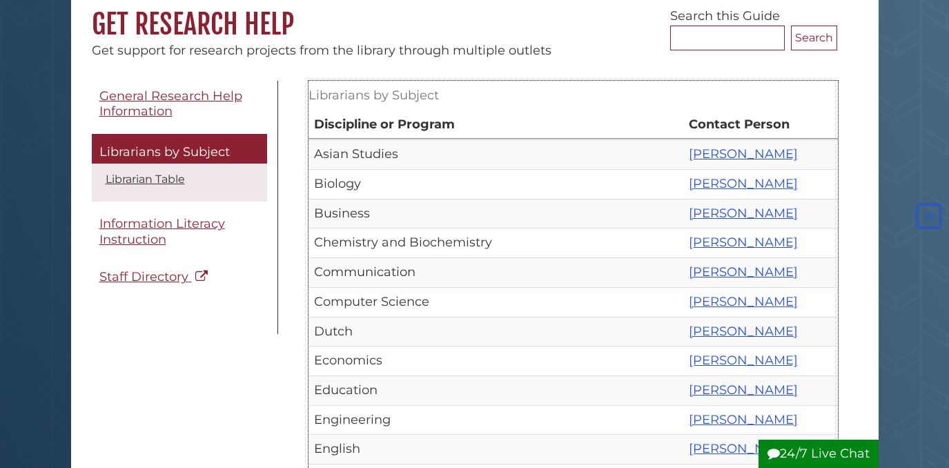
scroll to position [0, 0]
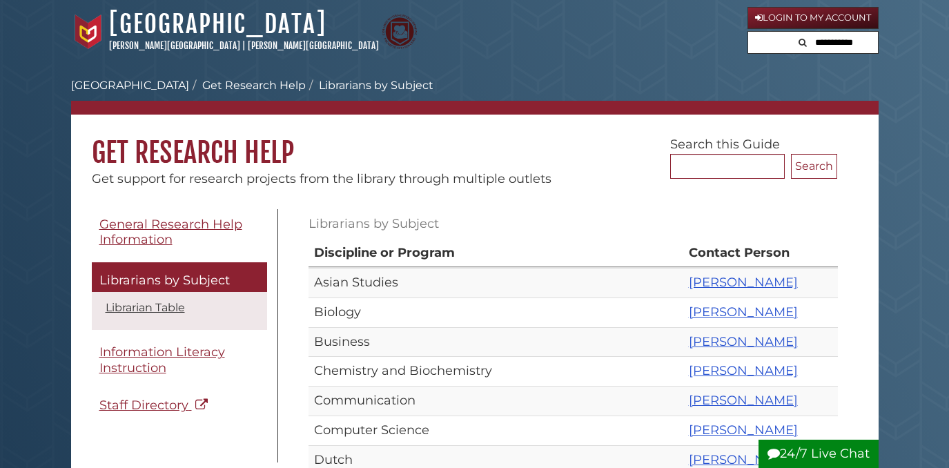
click at [116, 93] on li "[GEOGRAPHIC_DATA]" at bounding box center [130, 85] width 118 height 17
click at [121, 86] on link "[GEOGRAPHIC_DATA]" at bounding box center [130, 85] width 118 height 13
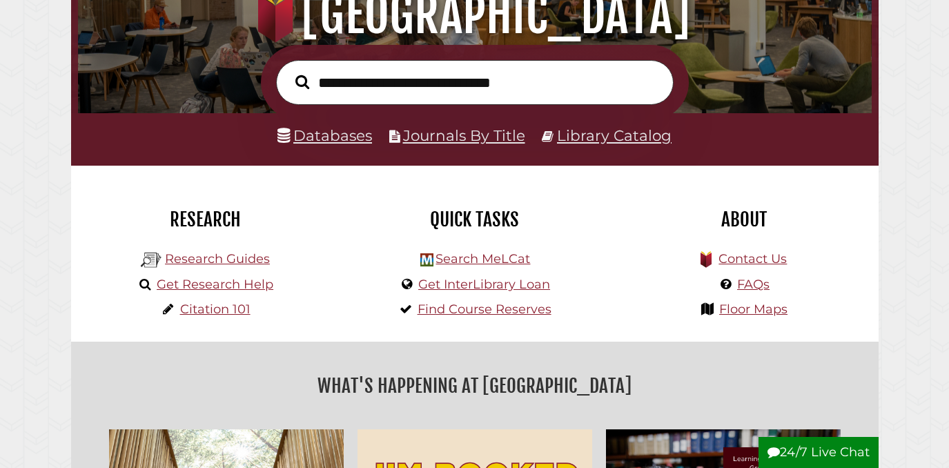
scroll to position [236, 0]
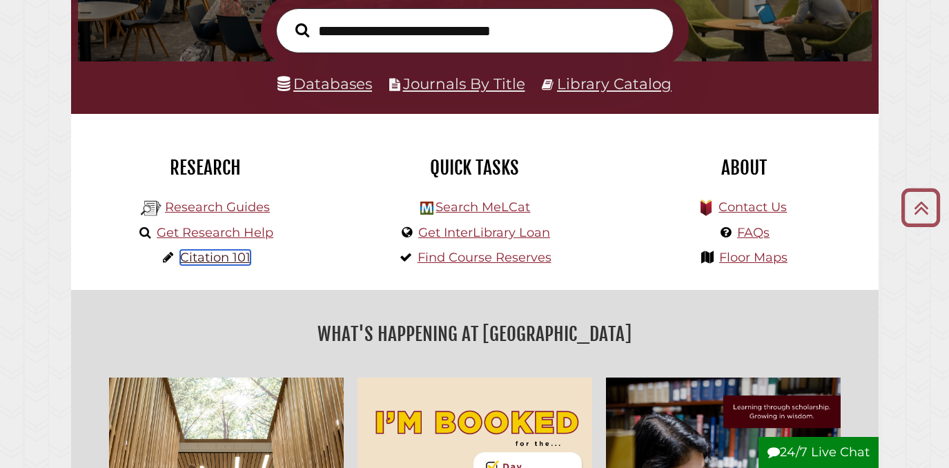
click at [228, 259] on link "Citation 101" at bounding box center [215, 257] width 70 height 15
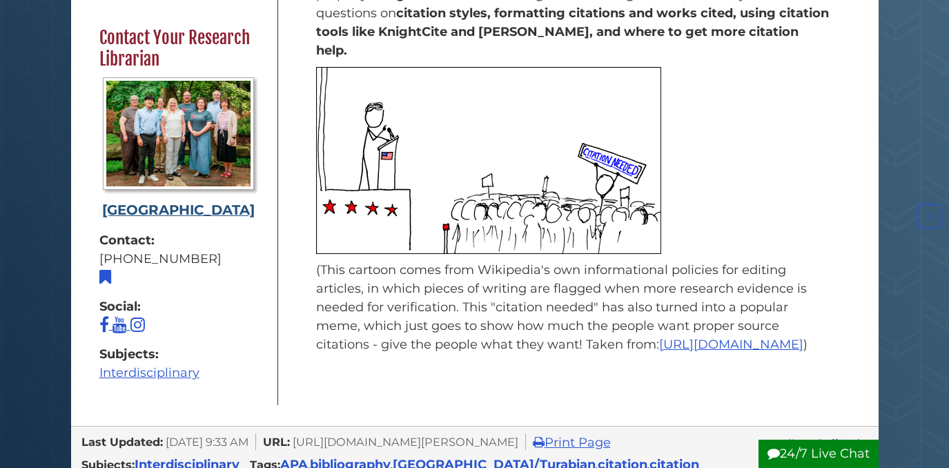
scroll to position [275, 0]
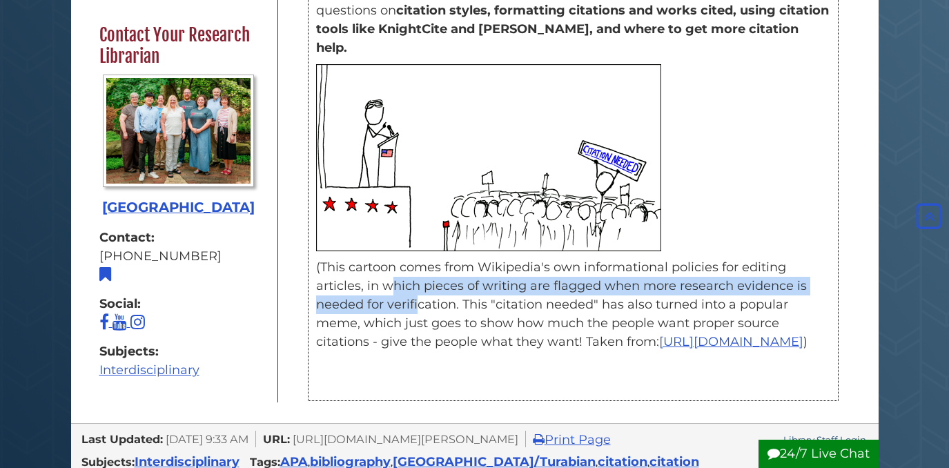
drag, startPoint x: 392, startPoint y: 270, endPoint x: 417, endPoint y: 289, distance: 32.0
click at [417, 290] on p "(This cartoon comes from Wikipedia's own informational policies for editing art…" at bounding box center [573, 304] width 514 height 93
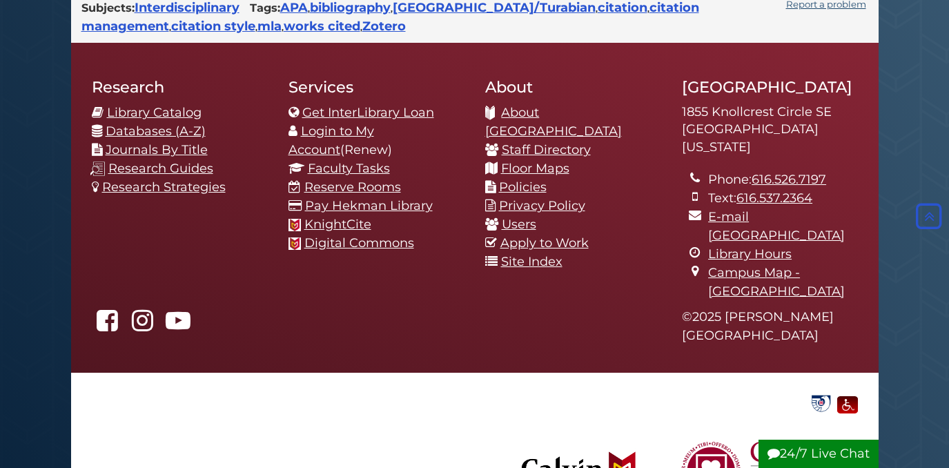
scroll to position [766, 0]
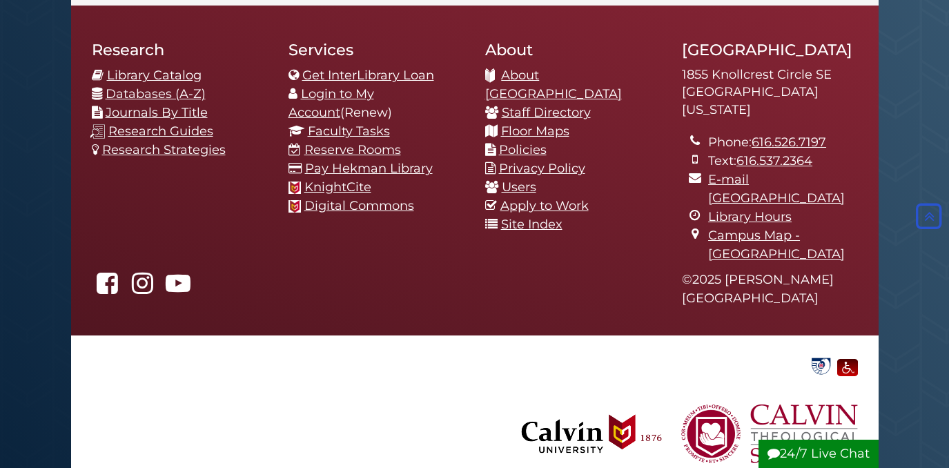
click at [417, 289] on footer "Research Library Catalog Databases (A-Z) Journals By Title Research Guides Rese…" at bounding box center [474, 171] width 807 height 330
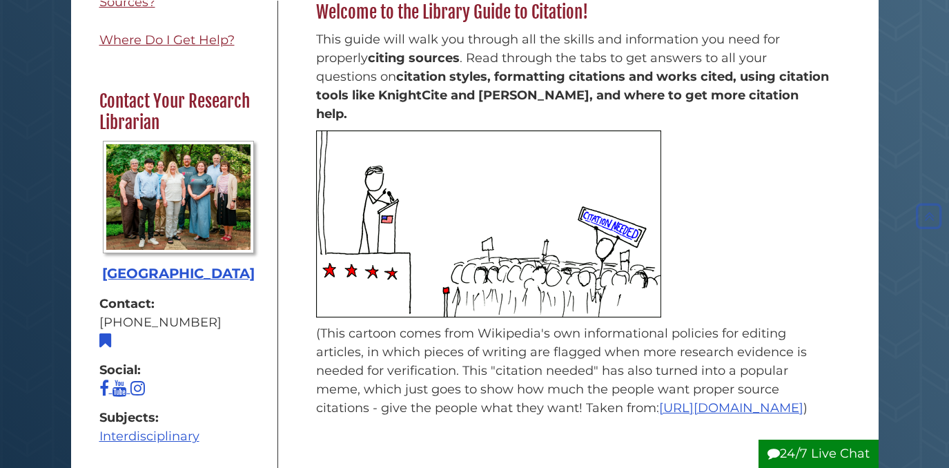
scroll to position [250, 0]
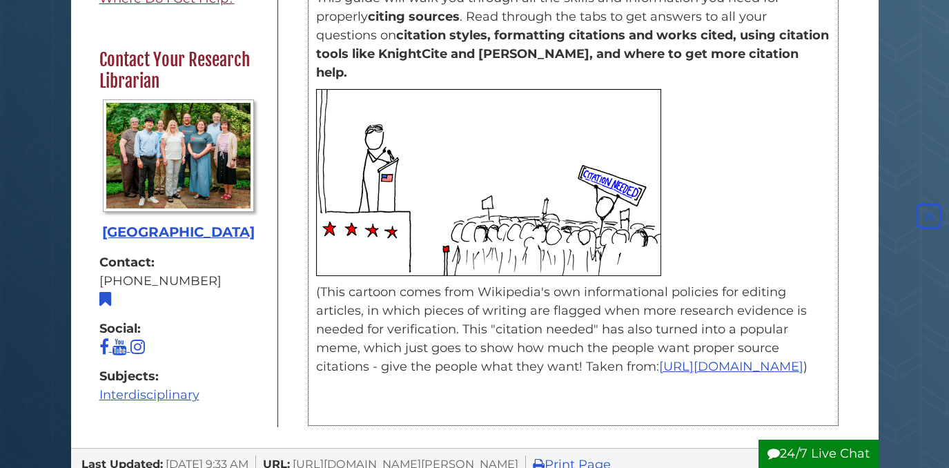
click at [390, 375] on p "(This cartoon comes from Wikipedia's own informational policies for editing art…" at bounding box center [573, 329] width 514 height 93
click at [659, 371] on link "https://en.wikipedia.org/wiki/Wikipedia:Citation_needed" at bounding box center [731, 366] width 144 height 15
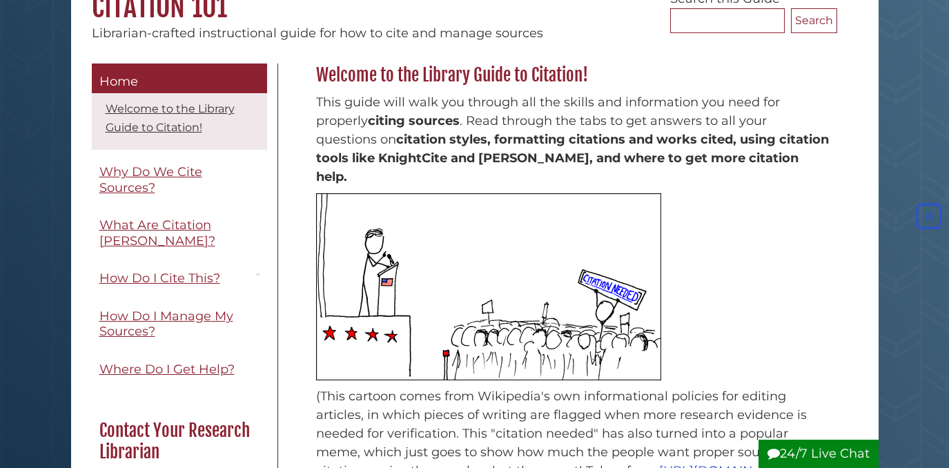
scroll to position [145, 0]
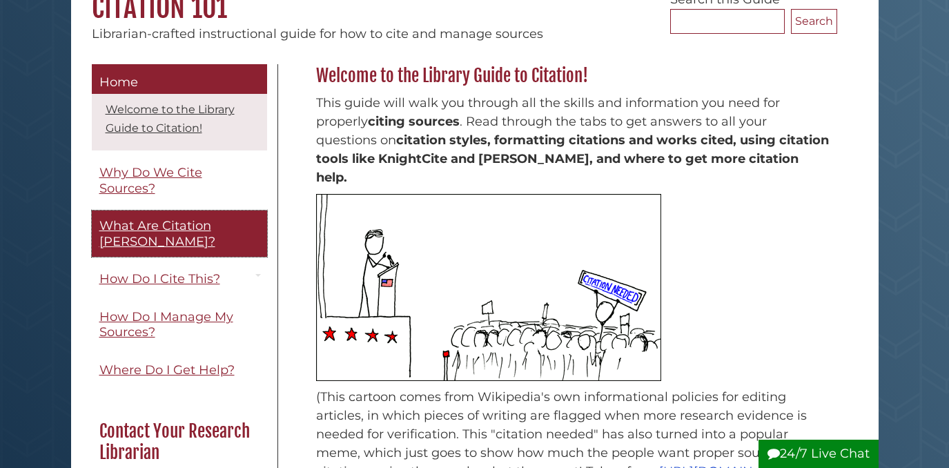
click at [153, 230] on span "What Are Citation [PERSON_NAME]?" at bounding box center [157, 233] width 116 height 31
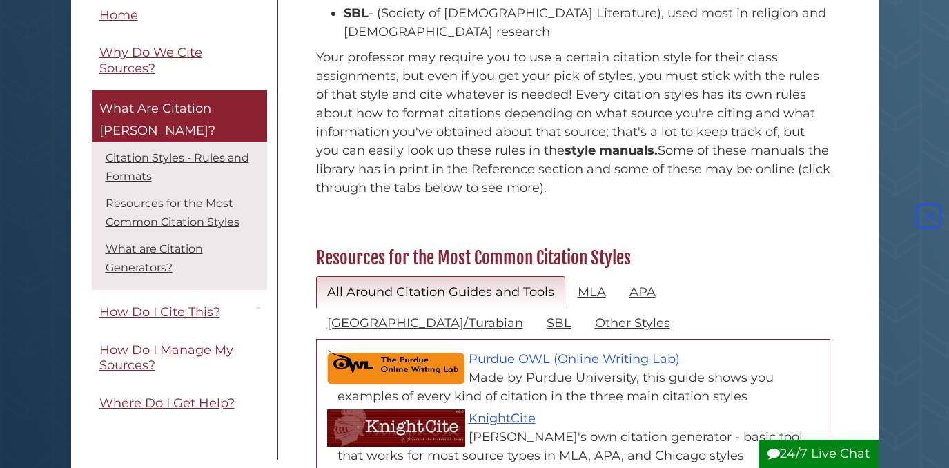
scroll to position [441, 0]
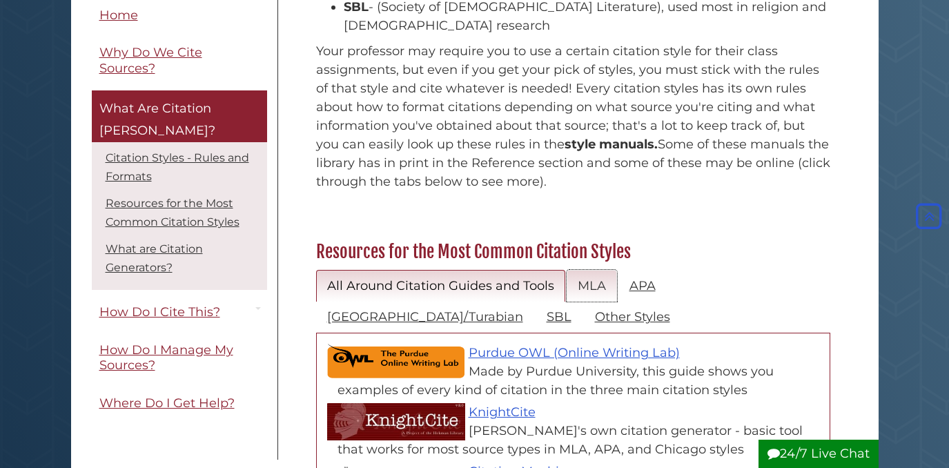
click at [589, 270] on link "MLA" at bounding box center [592, 286] width 50 height 32
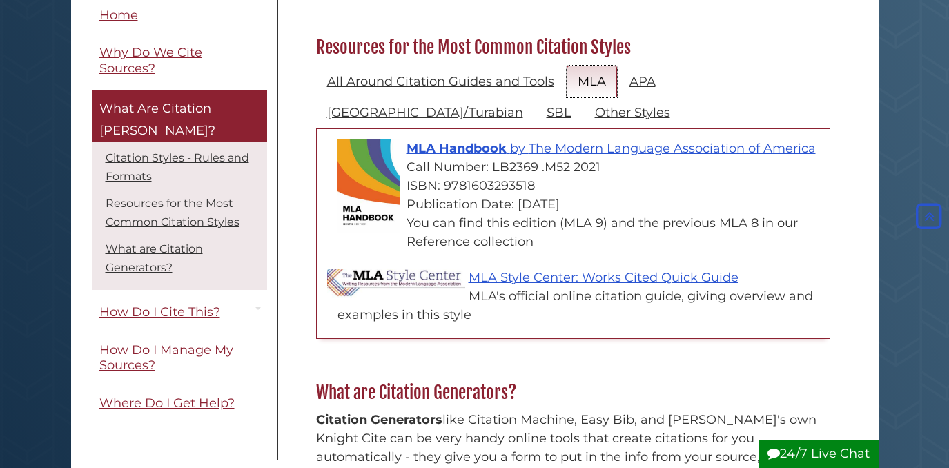
scroll to position [646, 0]
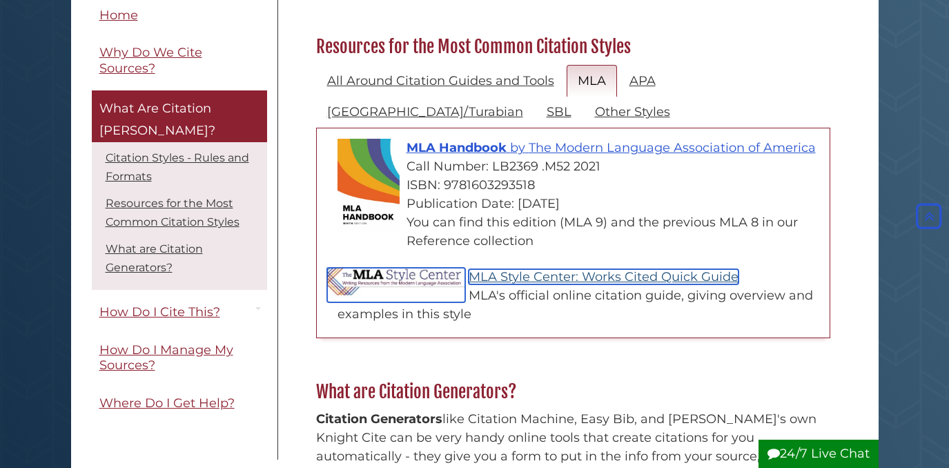
click at [589, 269] on link "MLA Style Center: Works Cited Quick Guide" at bounding box center [604, 276] width 270 height 15
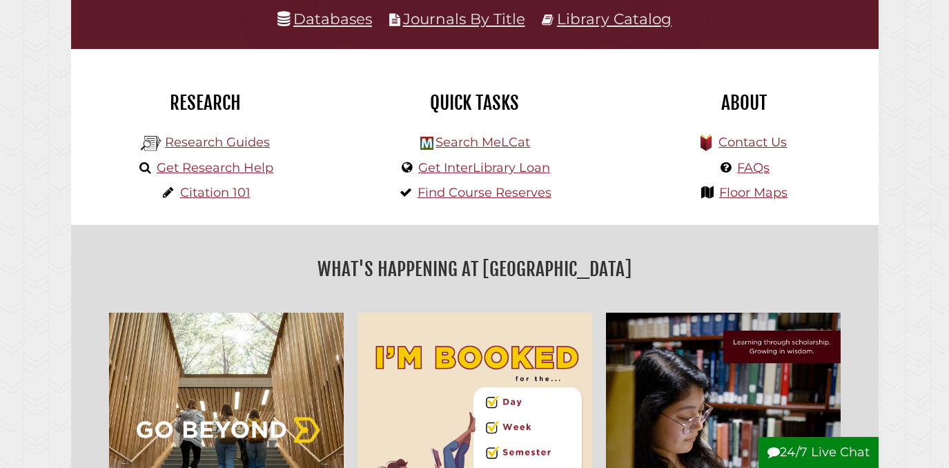
scroll to position [323, 0]
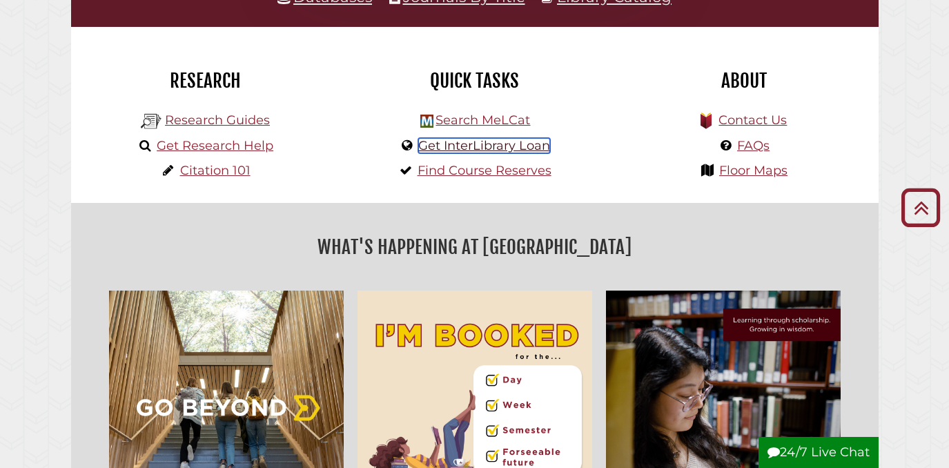
click at [489, 144] on link "Get InterLibrary Loan" at bounding box center [484, 145] width 132 height 15
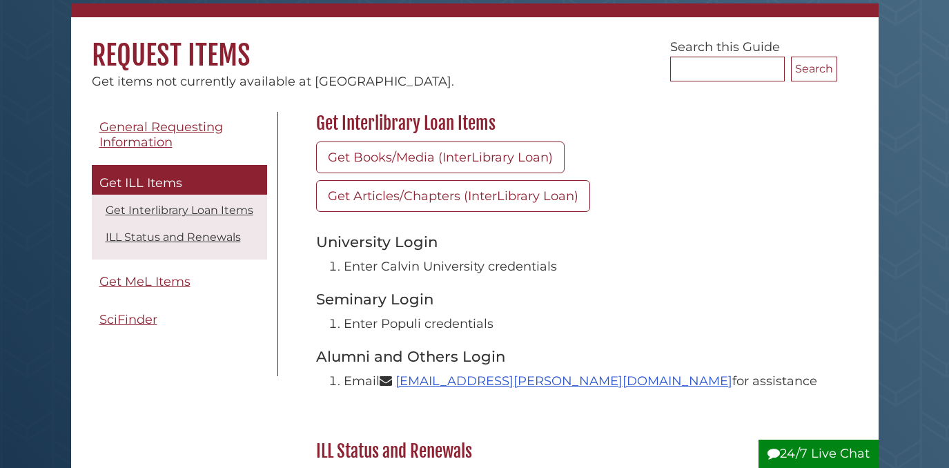
scroll to position [126, 0]
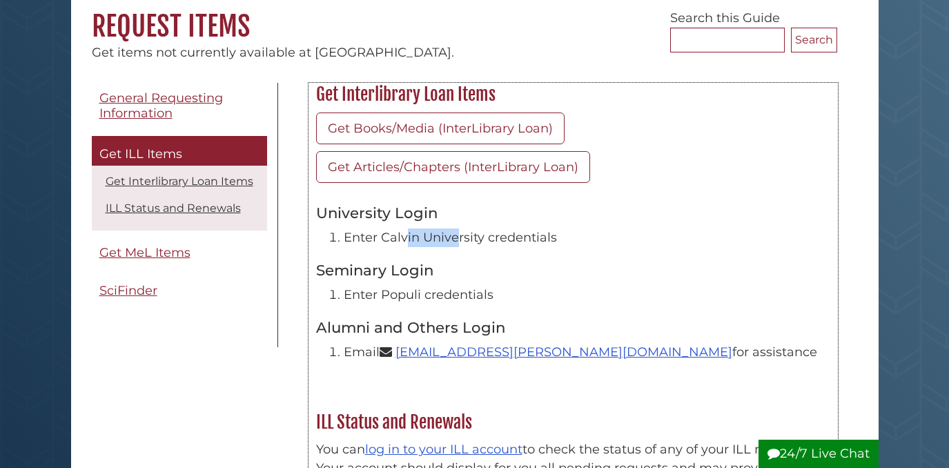
drag, startPoint x: 404, startPoint y: 246, endPoint x: 458, endPoint y: 238, distance: 53.8
click at [458, 238] on li "Enter Calvin University credentials" at bounding box center [587, 237] width 487 height 19
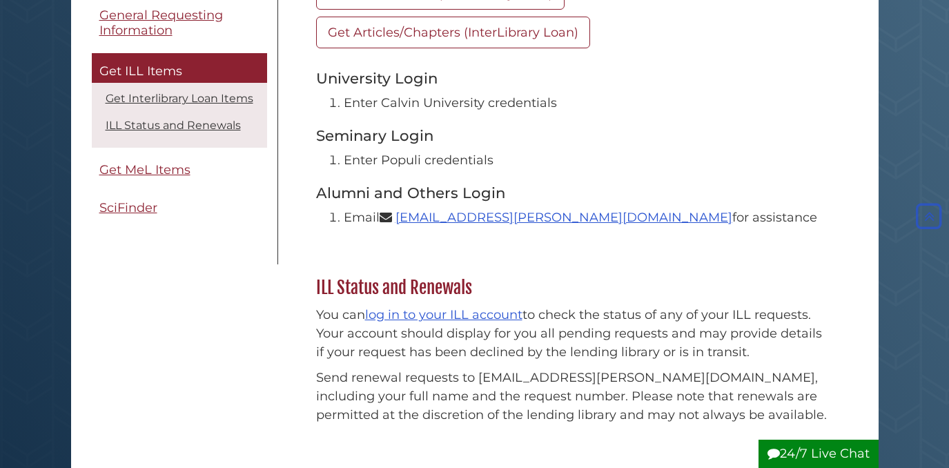
click at [232, 332] on div "Menu General Requesting Information Get ILL Items Get Interlibrary Loan Items I…" at bounding box center [474, 210] width 787 height 525
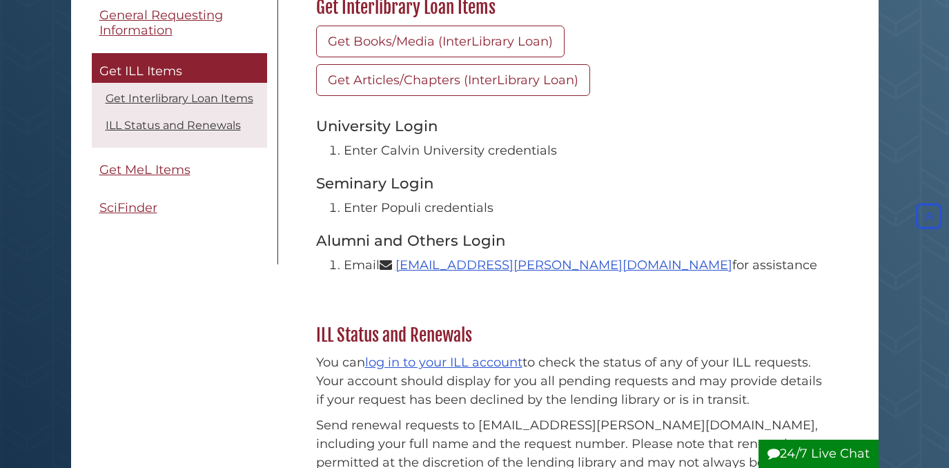
scroll to position [0, 0]
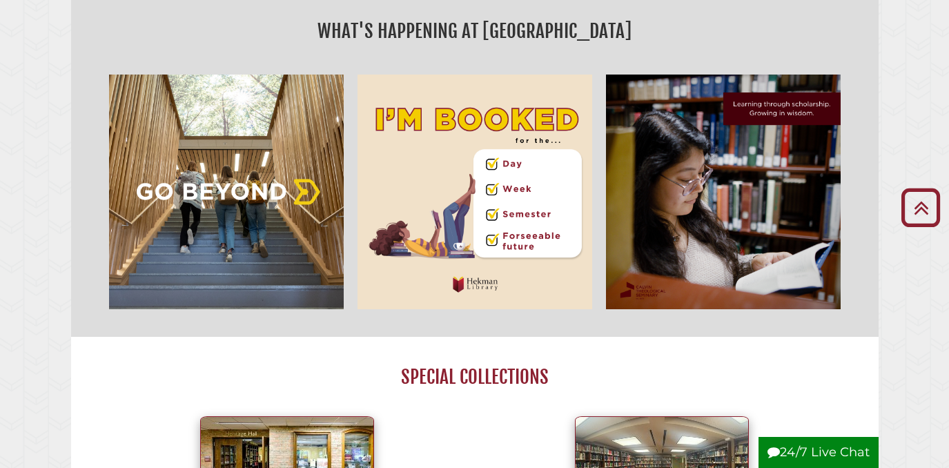
scroll to position [542, 0]
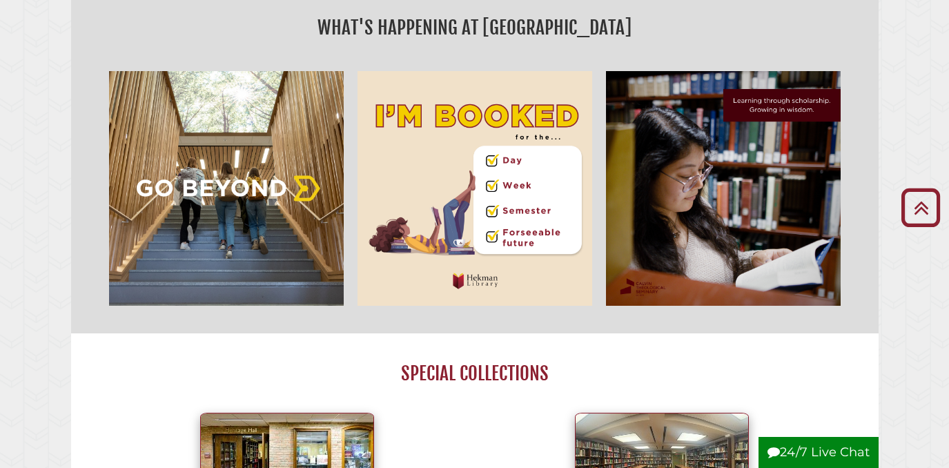
click at [543, 155] on img "slideshow" at bounding box center [475, 188] width 248 height 248
click at [486, 213] on img "slideshow" at bounding box center [475, 188] width 248 height 248
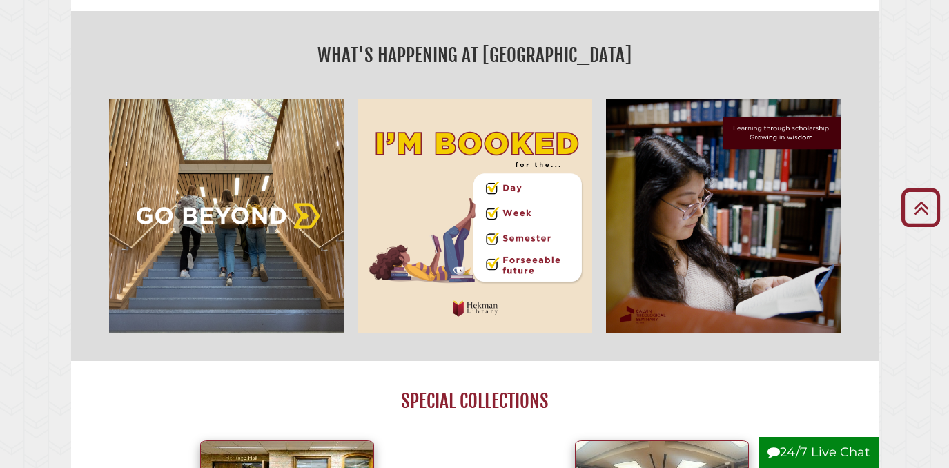
scroll to position [511, 0]
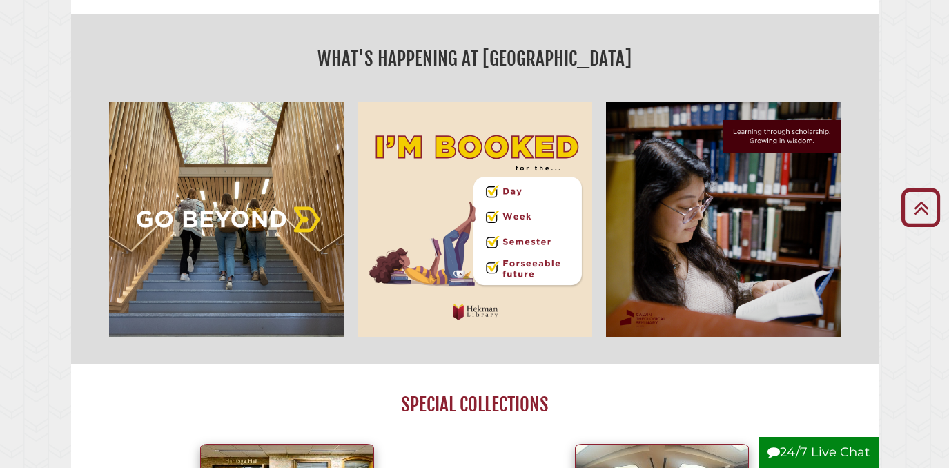
click at [706, 199] on img "slideshow" at bounding box center [723, 219] width 248 height 248
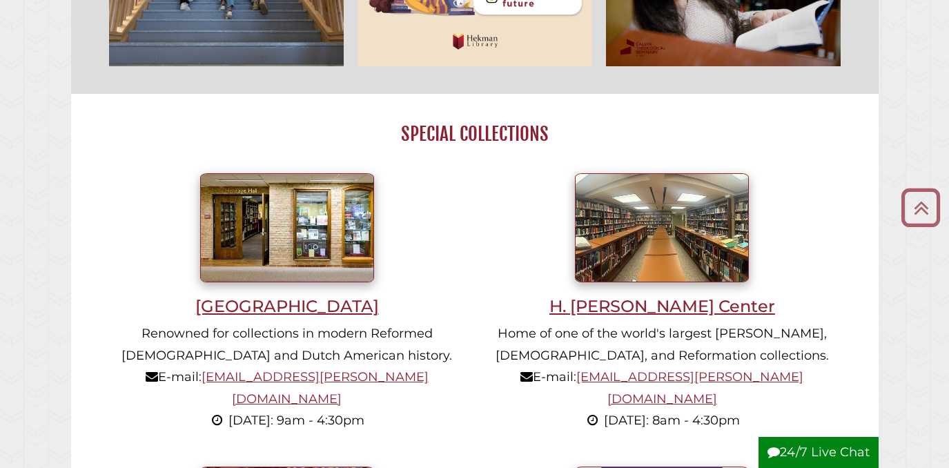
scroll to position [618, 0]
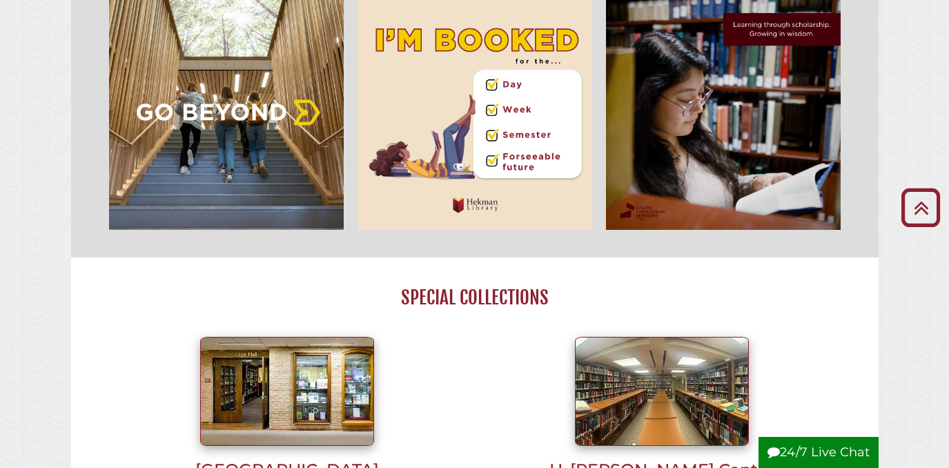
click at [269, 170] on img "slideshow" at bounding box center [226, 112] width 248 height 248
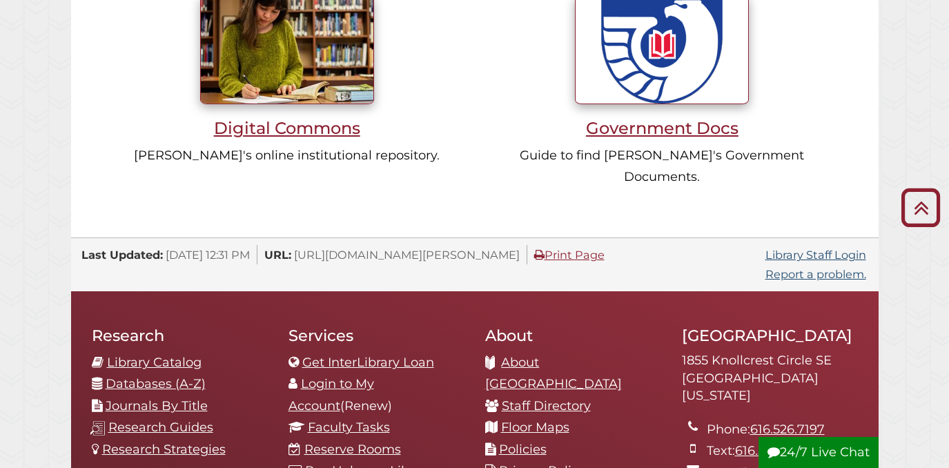
scroll to position [1252, 0]
